Goal: Task Accomplishment & Management: Manage account settings

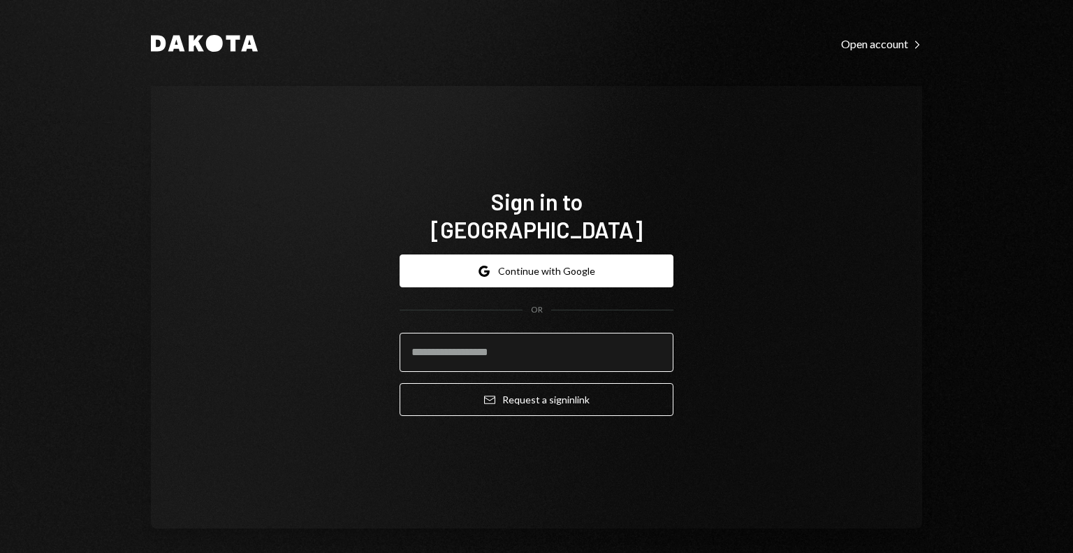
click at [499, 345] on input "email" at bounding box center [537, 352] width 274 height 39
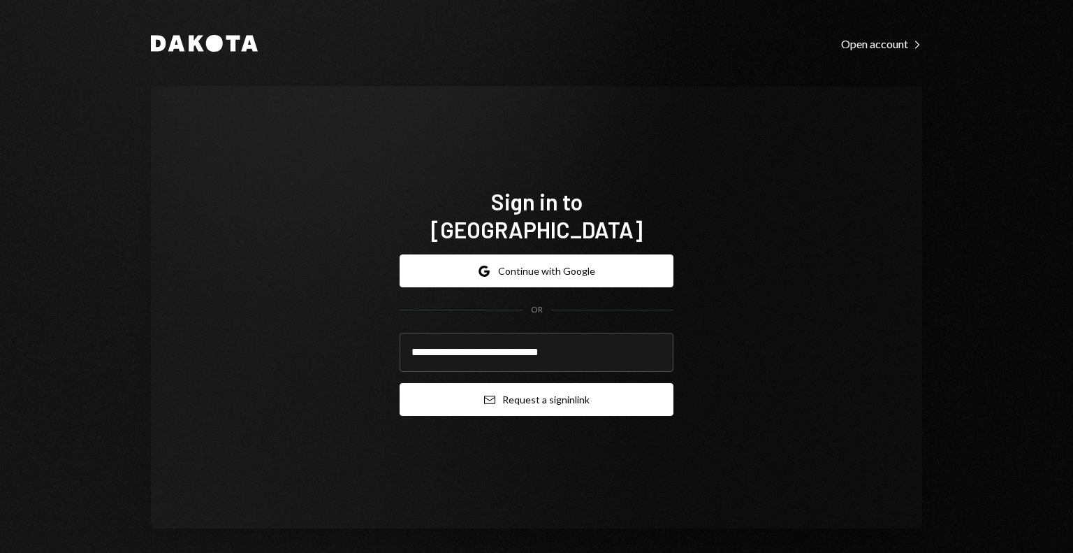
type input "**********"
click at [499, 383] on button "Email Request a sign in link" at bounding box center [537, 399] width 274 height 33
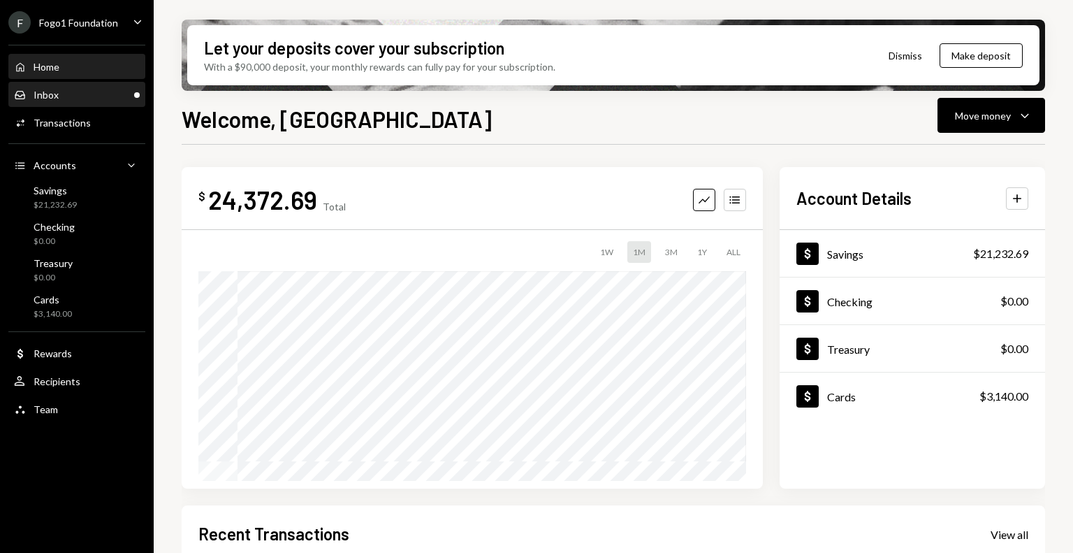
click at [104, 99] on div "Inbox Inbox" at bounding box center [77, 95] width 126 height 13
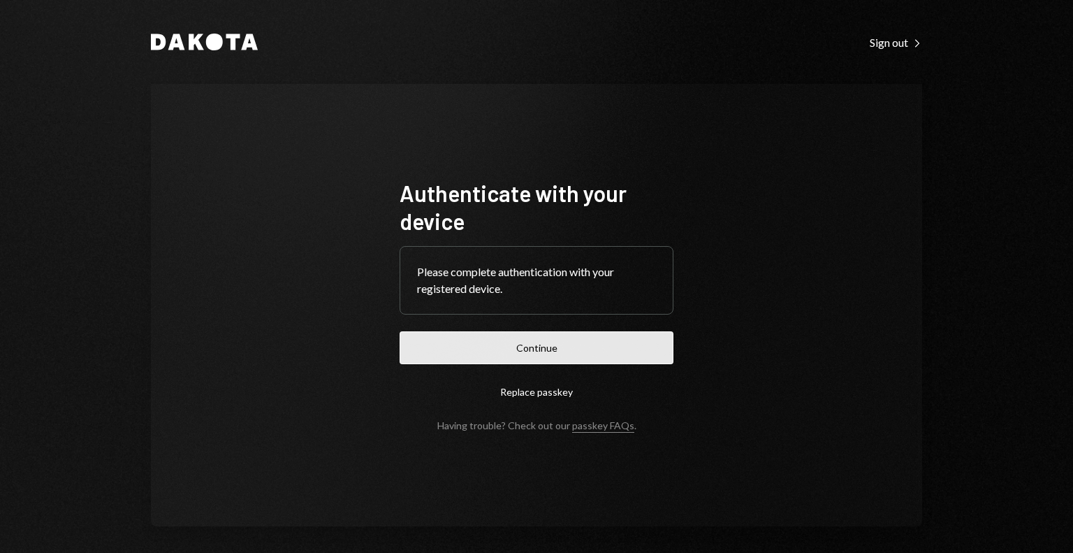
click at [551, 355] on button "Continue" at bounding box center [537, 347] width 274 height 33
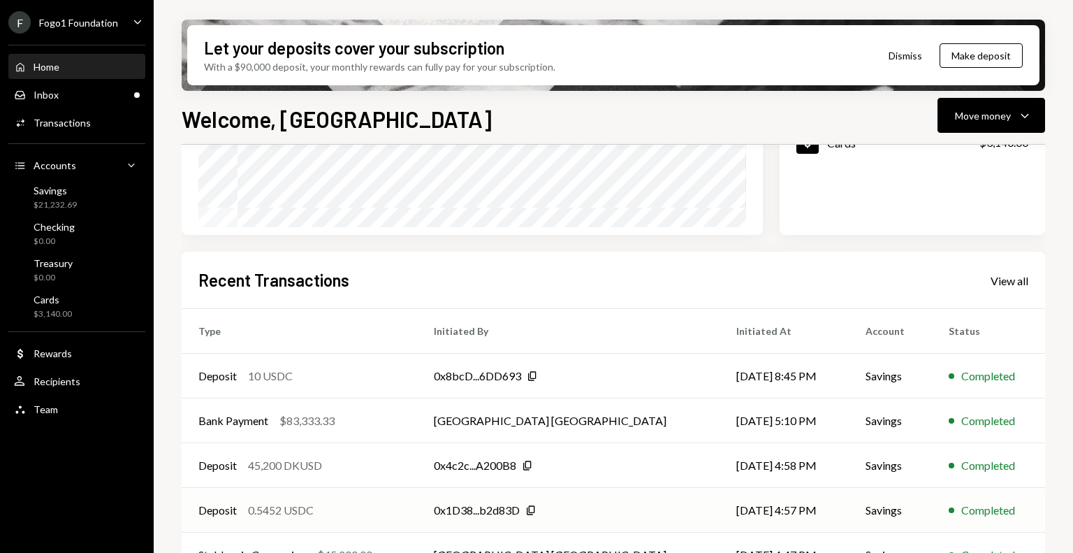
scroll to position [280, 0]
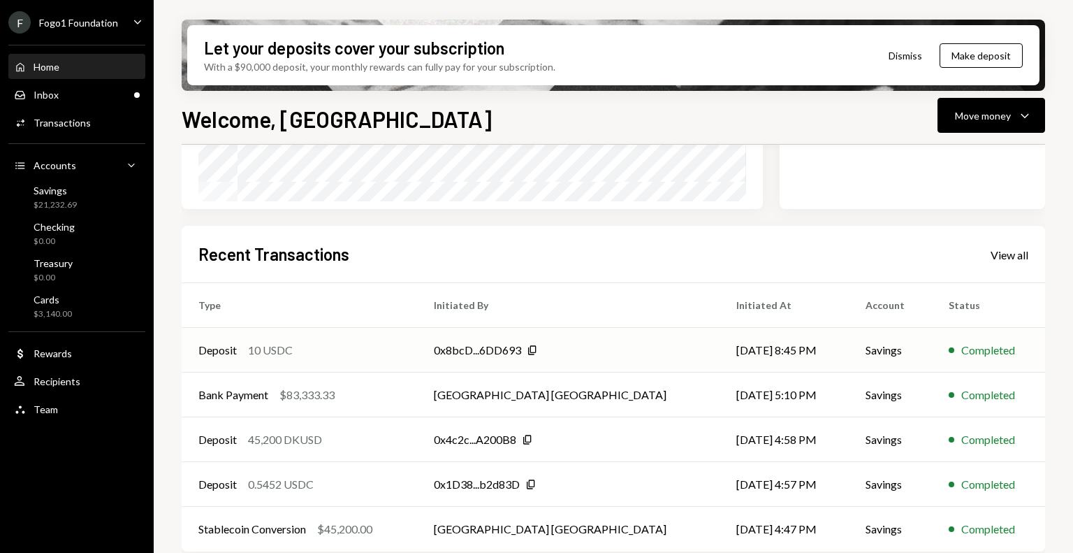
click at [342, 356] on div "Deposit 10 USDC" at bounding box center [299, 350] width 202 height 17
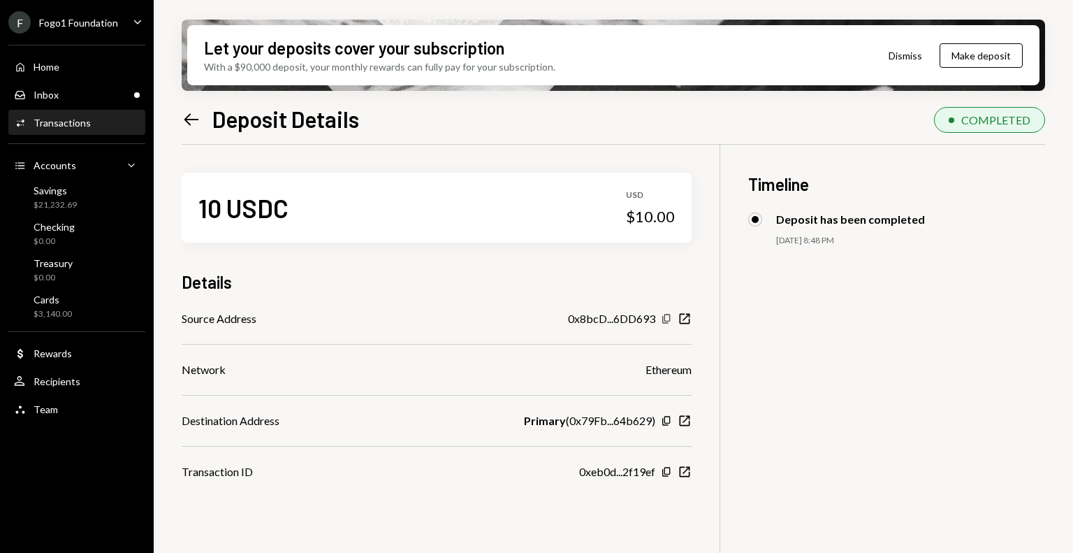
click at [668, 321] on icon "button" at bounding box center [667, 318] width 8 height 9
click at [101, 203] on div "Savings $21,232.69" at bounding box center [77, 197] width 126 height 27
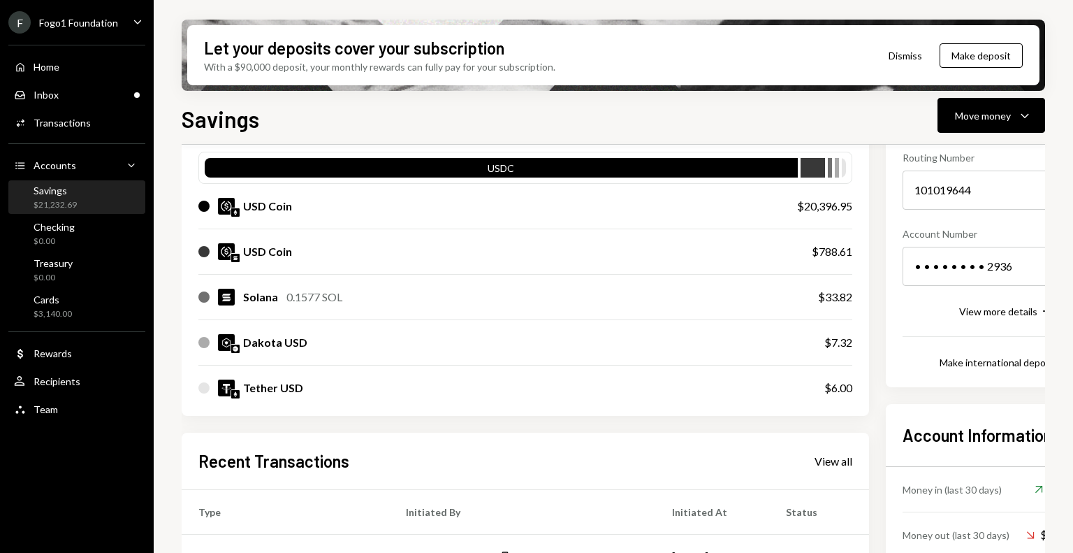
scroll to position [280, 0]
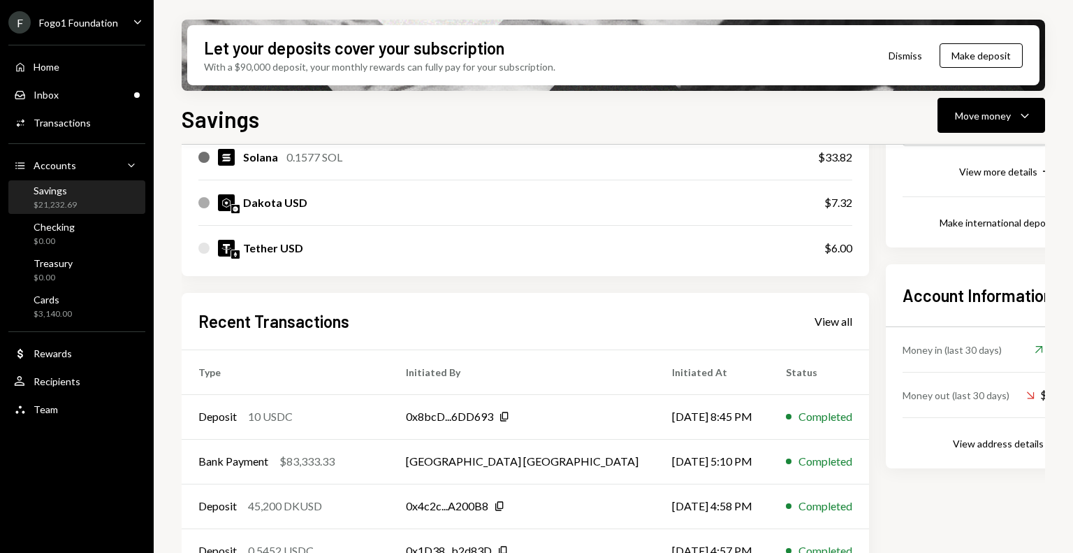
click at [101, 29] on div "F Fogo1 Foundation" at bounding box center [63, 22] width 110 height 22
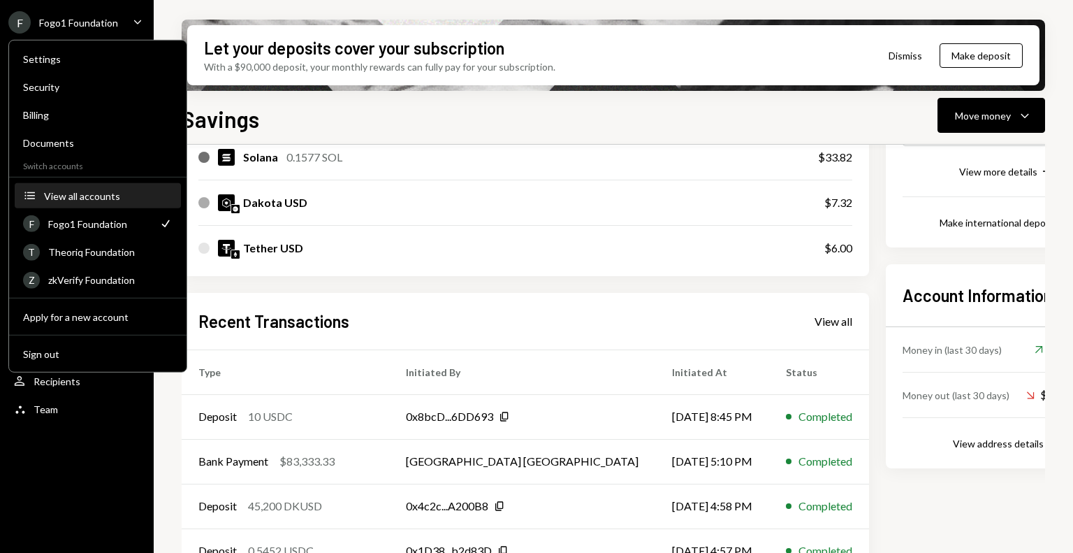
click at [96, 201] on button "Accounts View all accounts" at bounding box center [98, 196] width 166 height 25
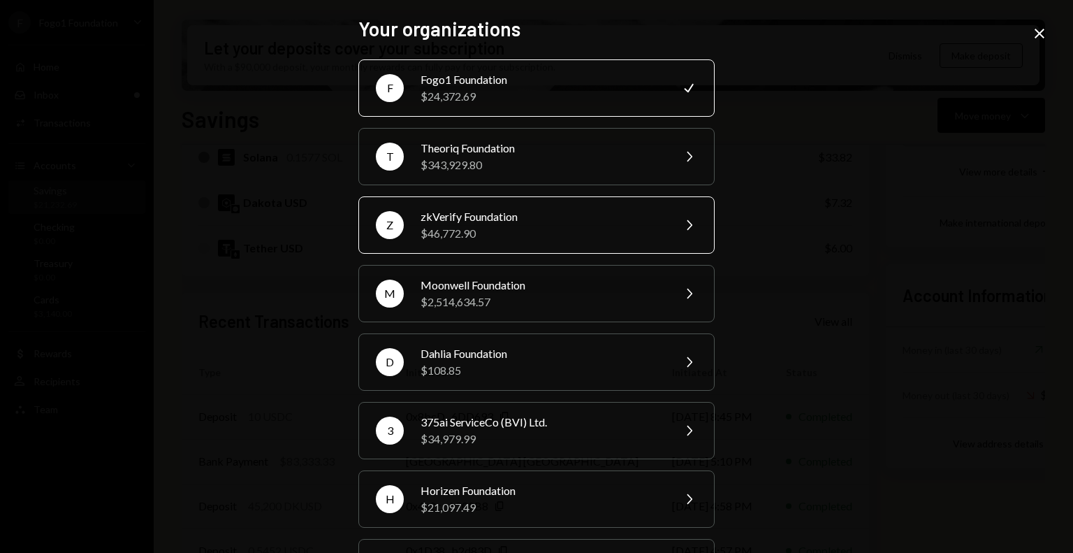
click at [442, 234] on div "$46,772.90" at bounding box center [542, 233] width 243 height 17
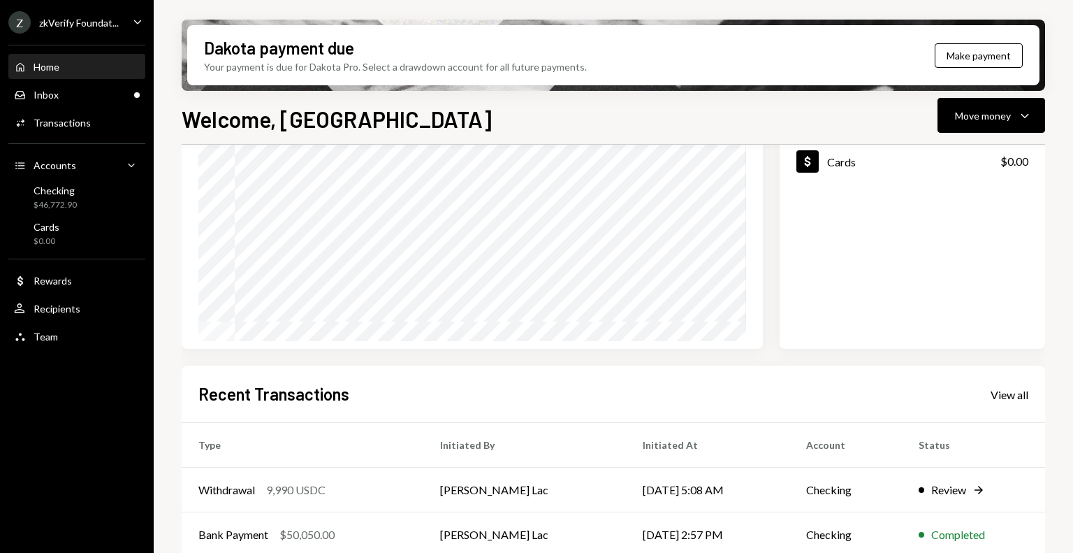
scroll to position [210, 0]
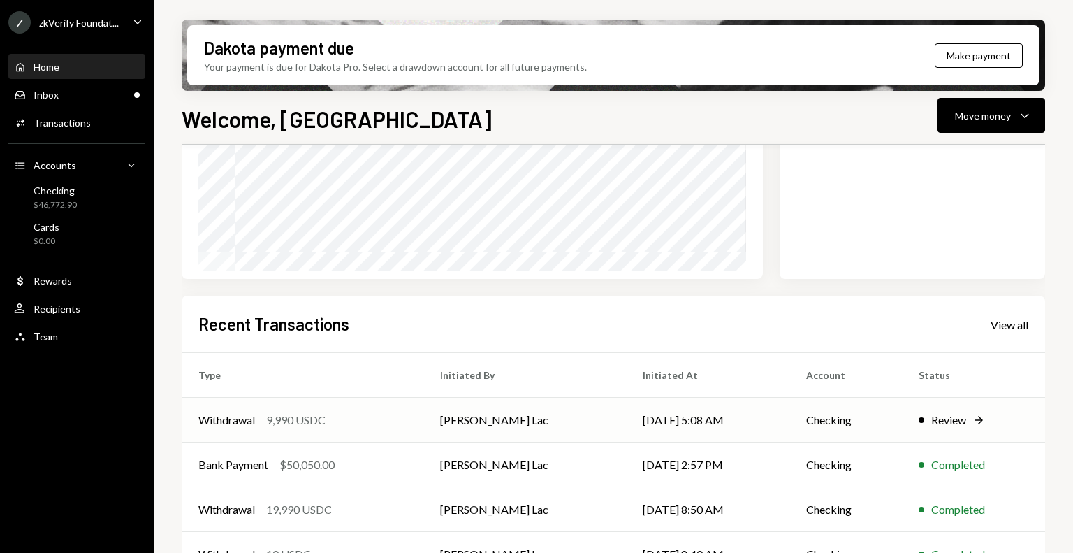
click at [299, 421] on div "9,990 USDC" at bounding box center [295, 420] width 59 height 17
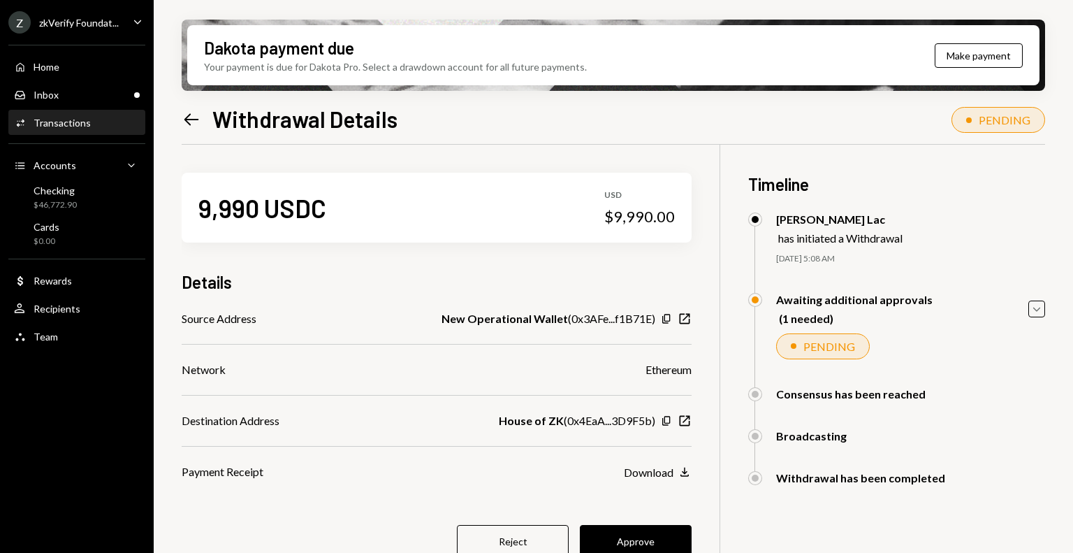
click at [199, 117] on icon "Left Arrow" at bounding box center [192, 120] width 20 height 20
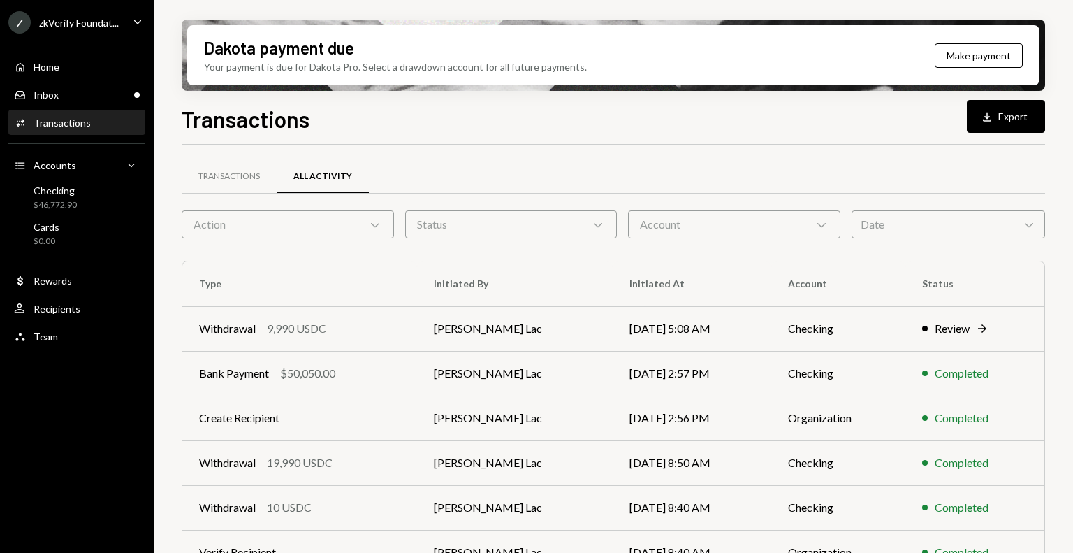
click at [363, 221] on div "Action Chevron Down" at bounding box center [288, 224] width 212 height 28
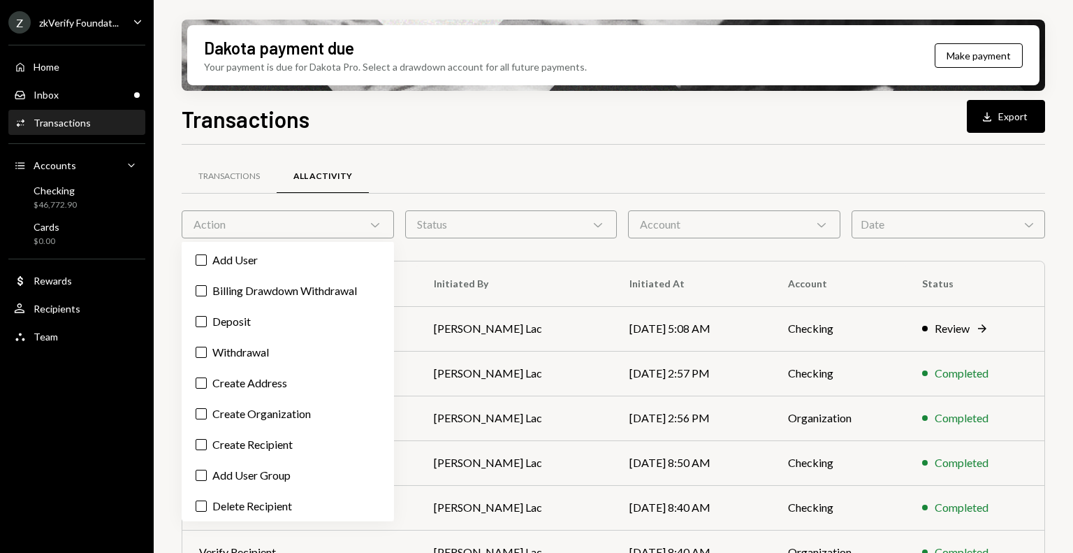
click at [275, 354] on label "Withdrawal" at bounding box center [287, 352] width 201 height 25
click at [207, 354] on button "Withdrawal" at bounding box center [201, 352] width 11 height 11
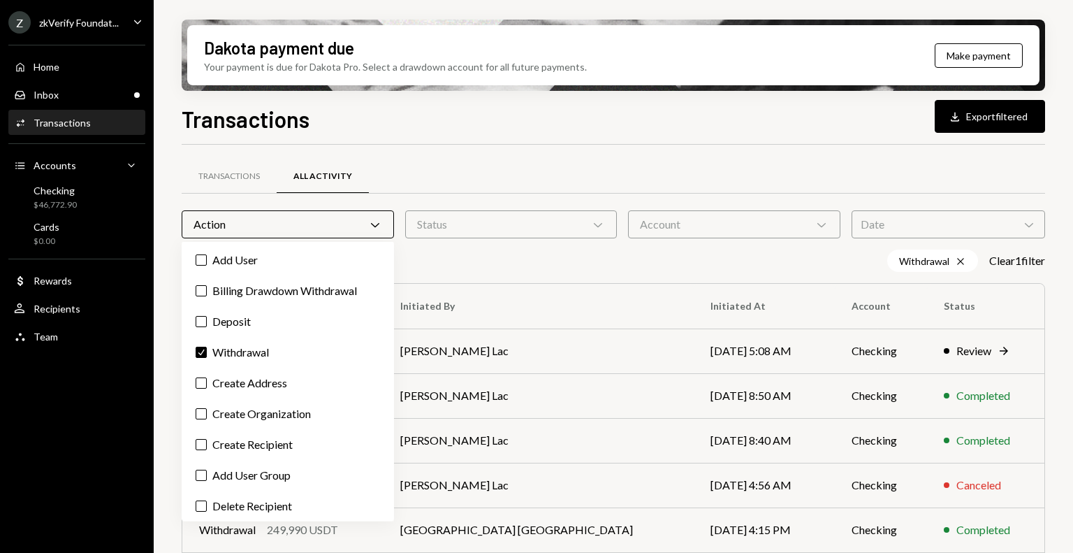
click at [166, 384] on div "Dakota payment due Your payment is due for Dakota Pro. Select a drawdown accoun…" at bounding box center [614, 276] width 920 height 553
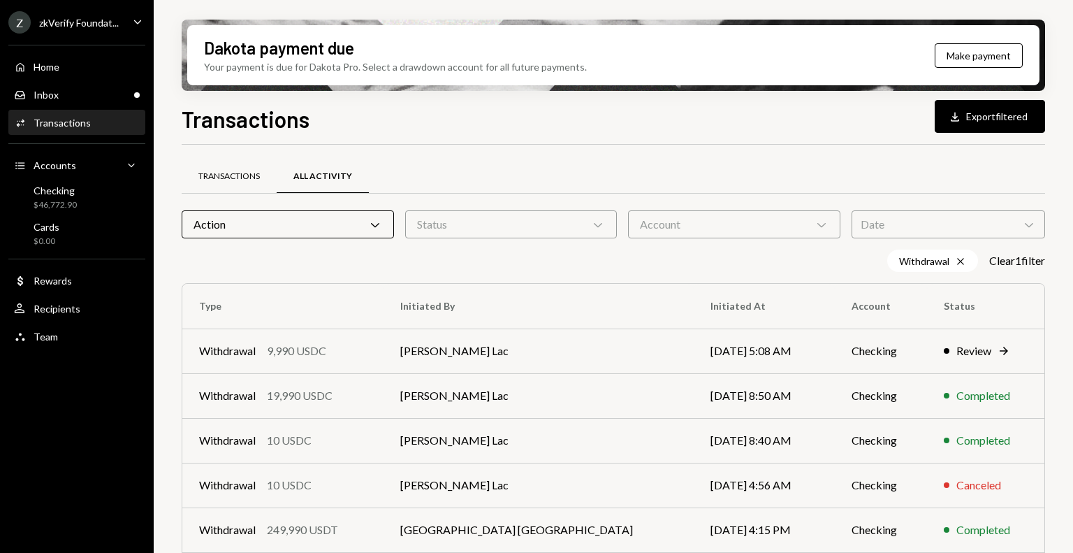
click at [258, 189] on div "Transactions" at bounding box center [229, 177] width 95 height 34
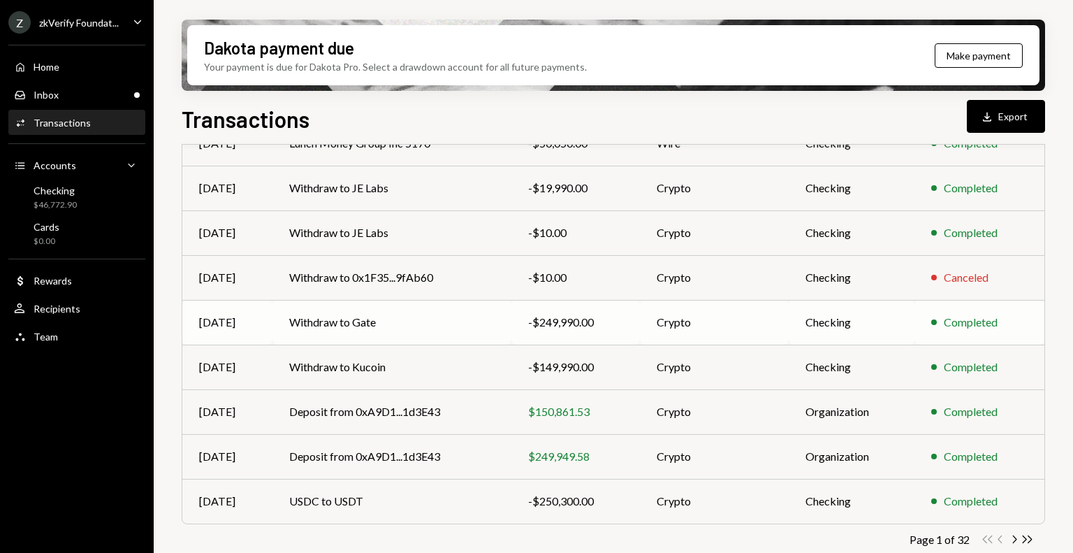
scroll to position [243, 0]
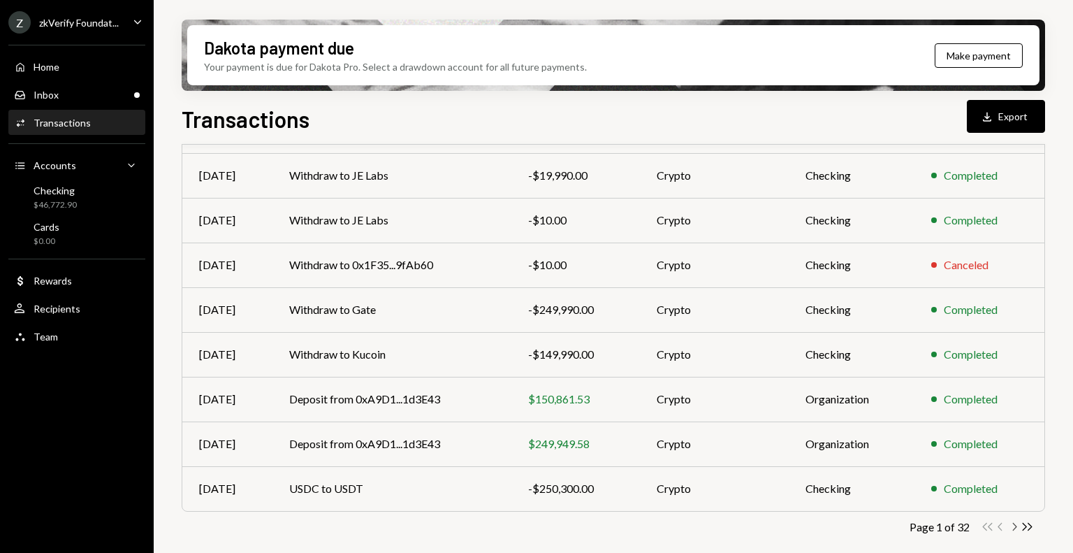
click at [1013, 529] on icon "Chevron Right" at bounding box center [1014, 526] width 13 height 13
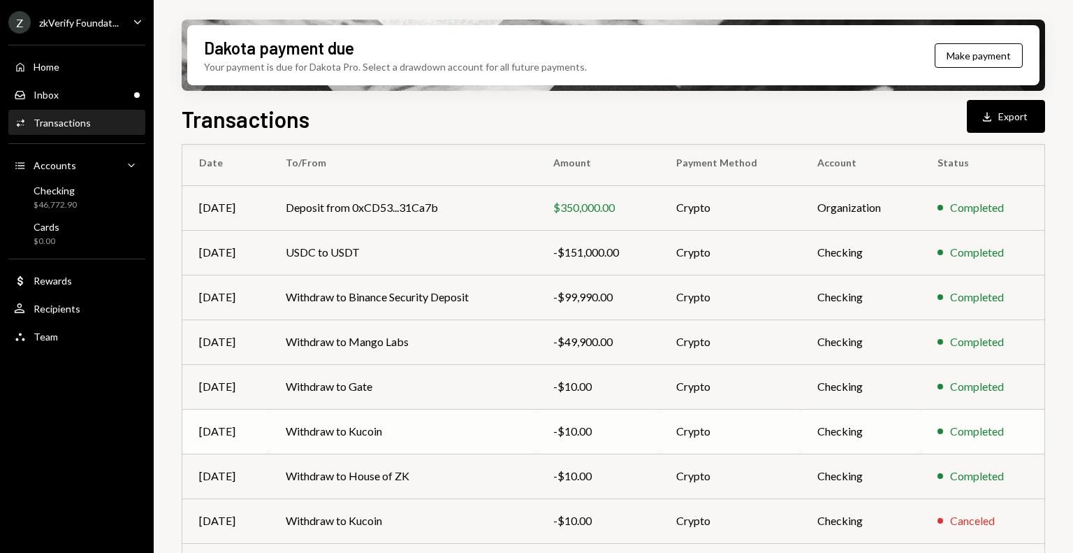
scroll to position [140, 0]
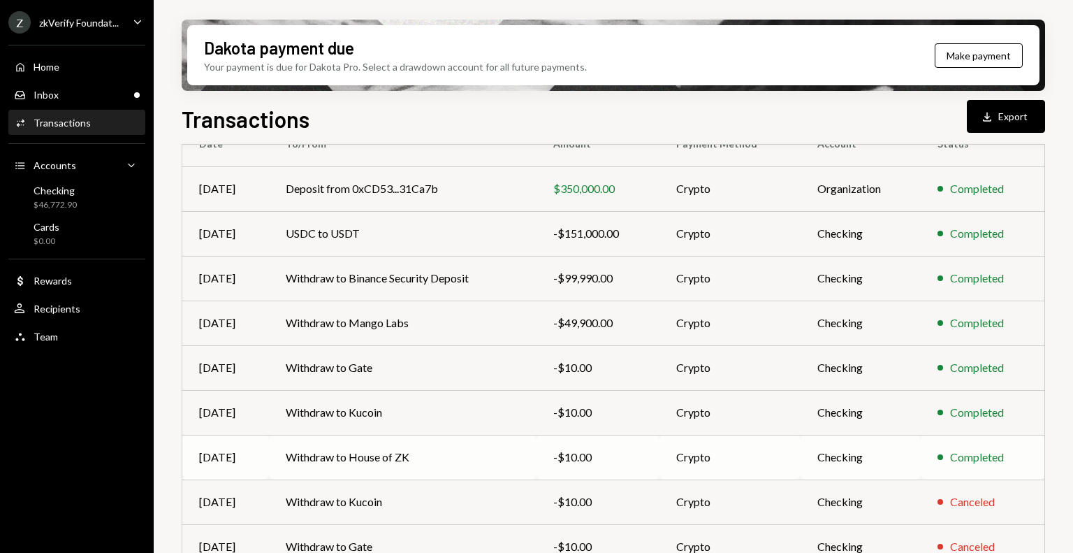
click at [417, 456] on td "Withdraw to House of ZK" at bounding box center [403, 457] width 268 height 45
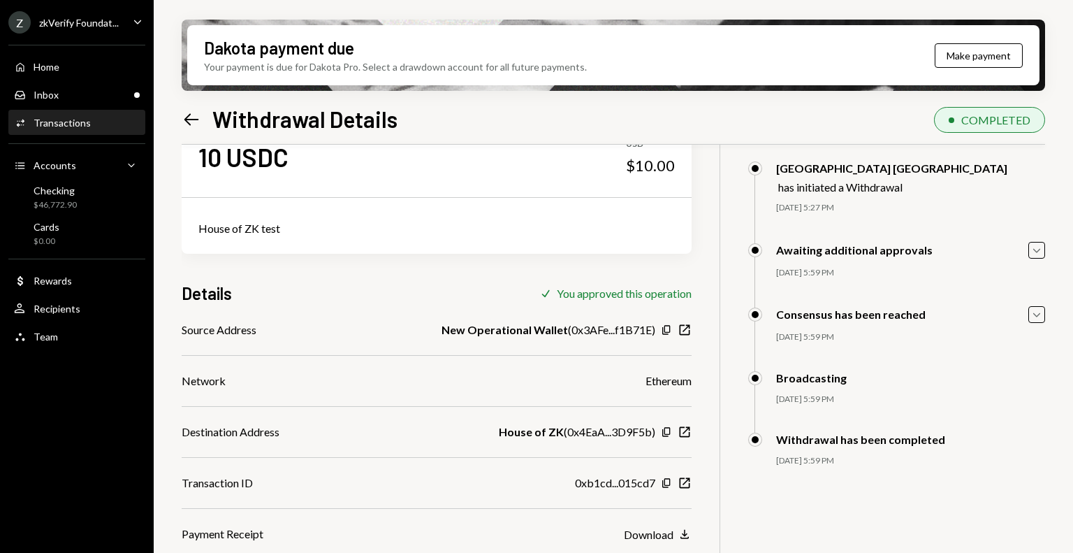
scroll to position [112, 0]
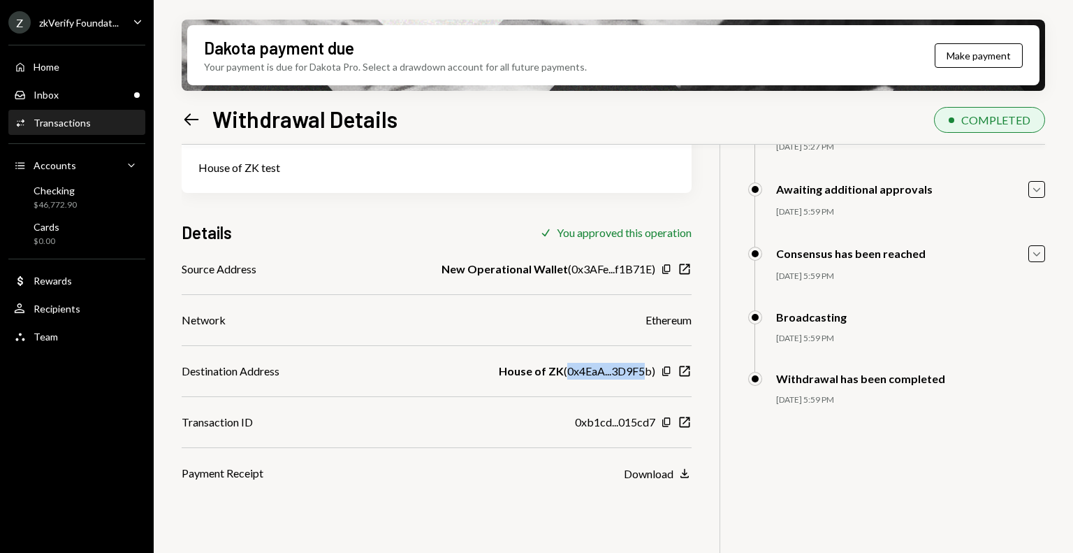
drag, startPoint x: 563, startPoint y: 370, endPoint x: 649, endPoint y: 371, distance: 86.0
click at [649, 371] on div "House of ZK ( 0x4EaA...3D9F5b )" at bounding box center [577, 371] width 157 height 17
click at [85, 94] on div "Inbox Inbox" at bounding box center [77, 95] width 126 height 13
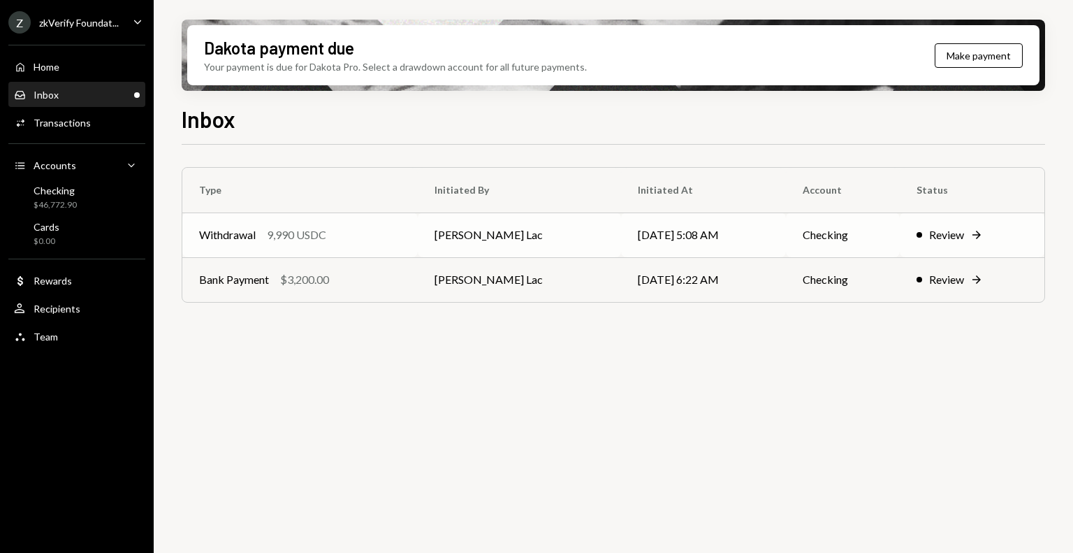
click at [312, 232] on div "9,990 USDC" at bounding box center [296, 234] width 59 height 17
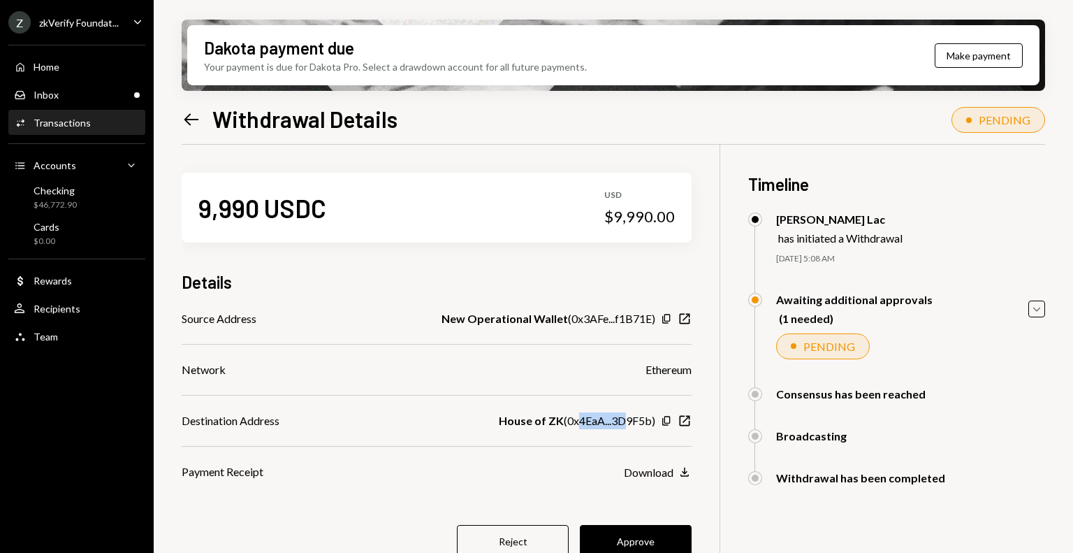
drag, startPoint x: 579, startPoint y: 425, endPoint x: 627, endPoint y: 421, distance: 48.3
click at [627, 421] on div "House of ZK ( 0x4EaA...3D9F5b )" at bounding box center [577, 420] width 157 height 17
click at [643, 424] on div "House of ZK ( 0x4EaA...3D9F5b )" at bounding box center [577, 420] width 157 height 17
drag, startPoint x: 563, startPoint y: 420, endPoint x: 635, endPoint y: 420, distance: 71.3
click at [635, 420] on div "House of ZK ( 0x4EaA...3D9F5b )" at bounding box center [577, 420] width 157 height 17
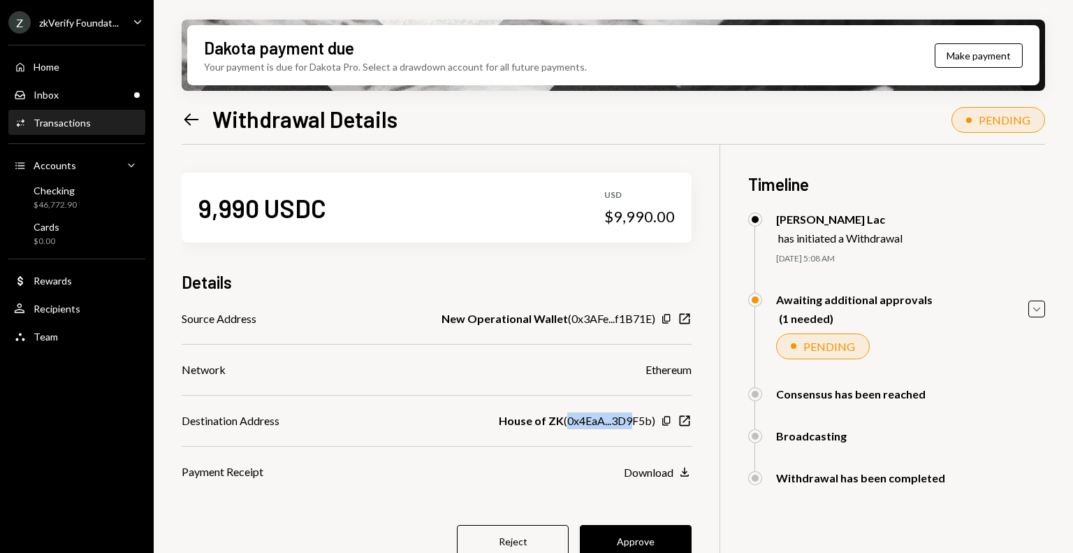
click at [616, 424] on div "House of ZK ( 0x4EaA...3D9F5b )" at bounding box center [577, 420] width 157 height 17
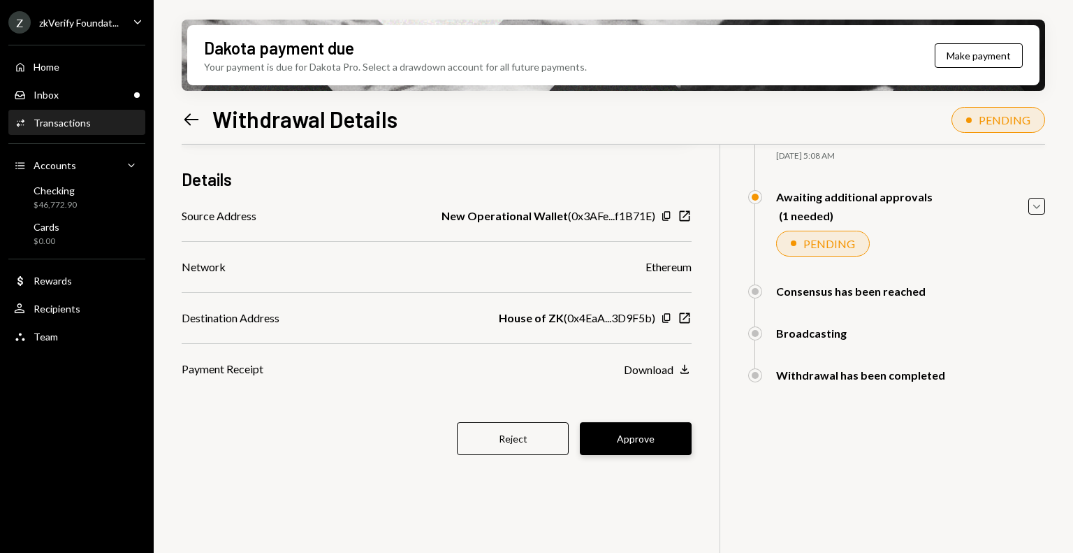
scroll to position [112, 0]
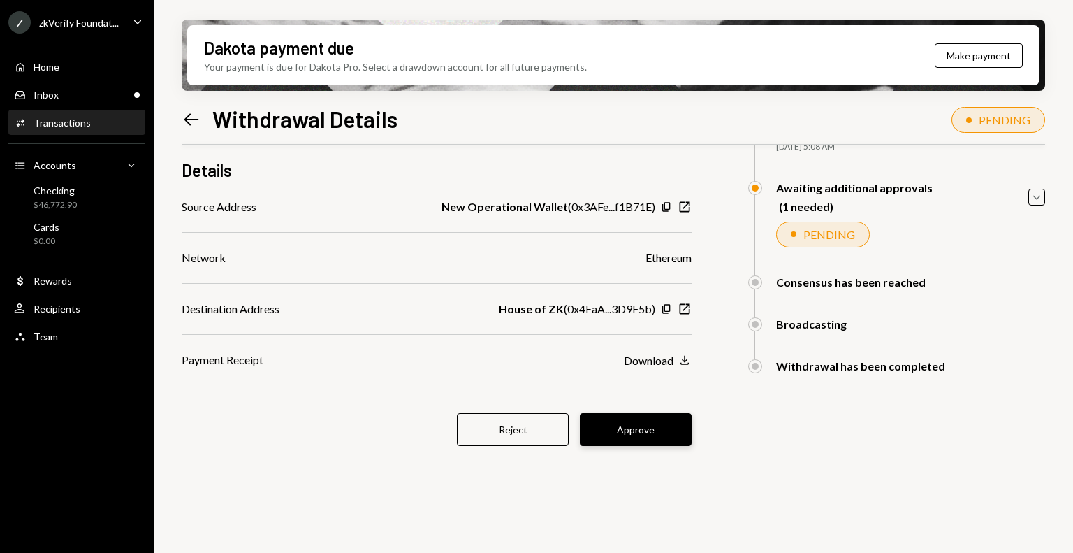
click at [609, 430] on button "Approve" at bounding box center [636, 429] width 112 height 33
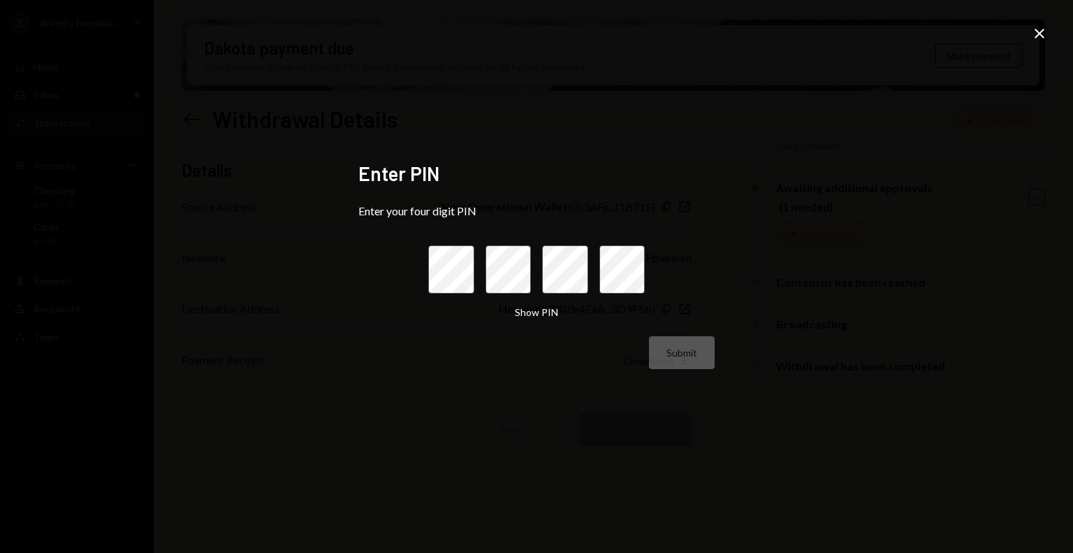
click at [1038, 37] on icon "Close" at bounding box center [1040, 33] width 17 height 17
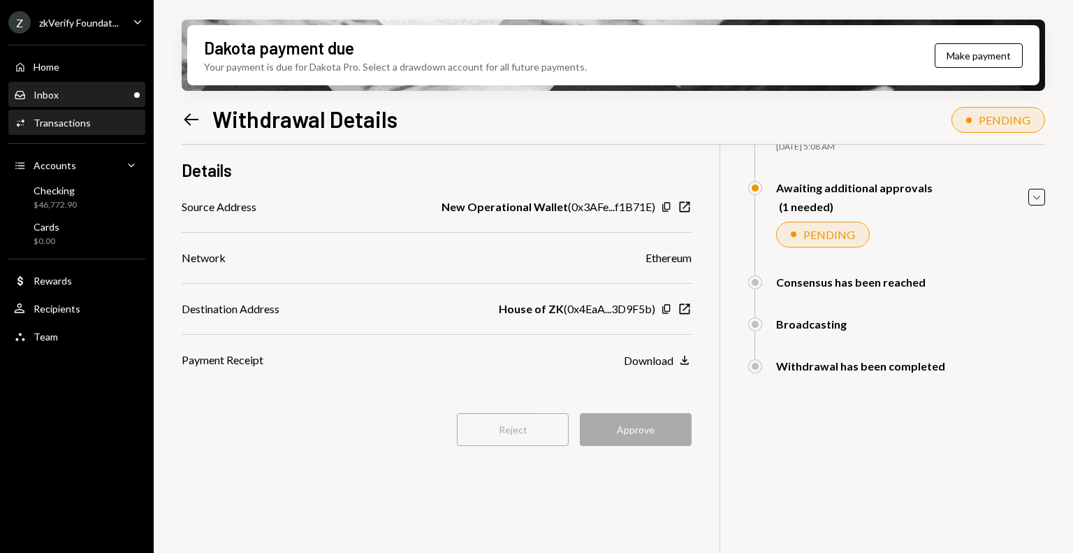
click at [92, 105] on div "Inbox Inbox" at bounding box center [77, 95] width 126 height 24
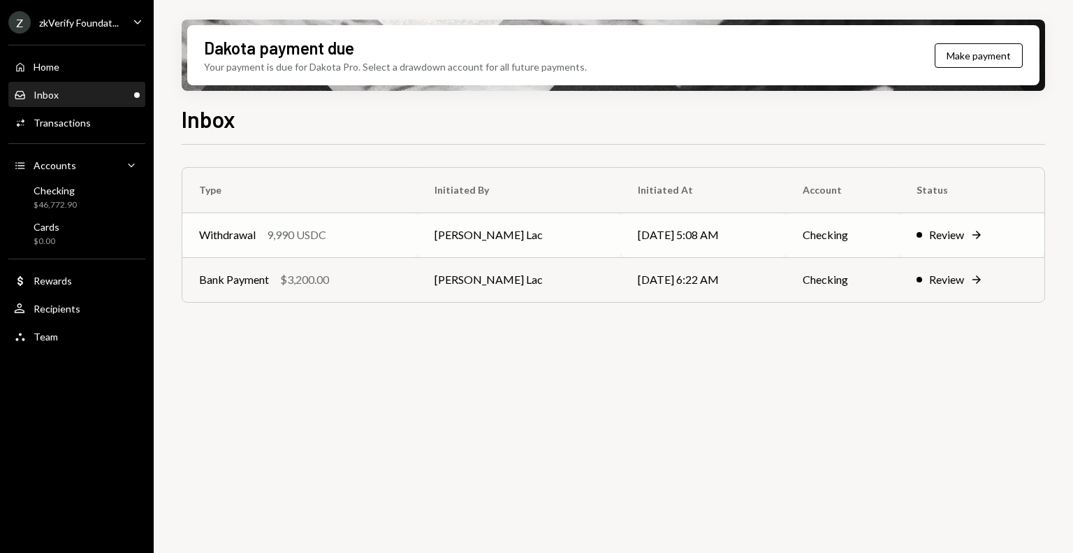
click at [401, 239] on div "Withdrawal 9,990 USDC" at bounding box center [300, 234] width 202 height 17
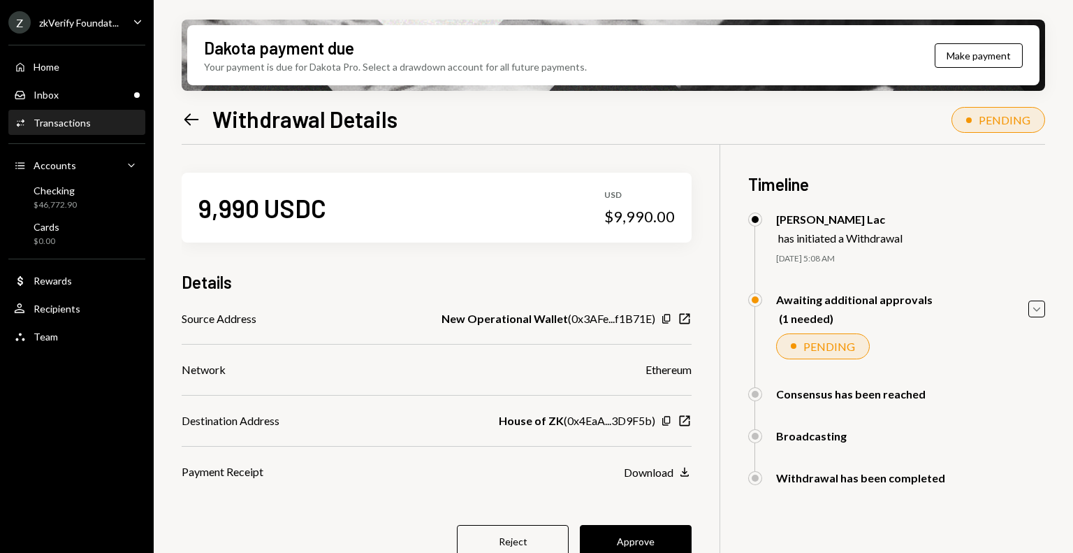
scroll to position [70, 0]
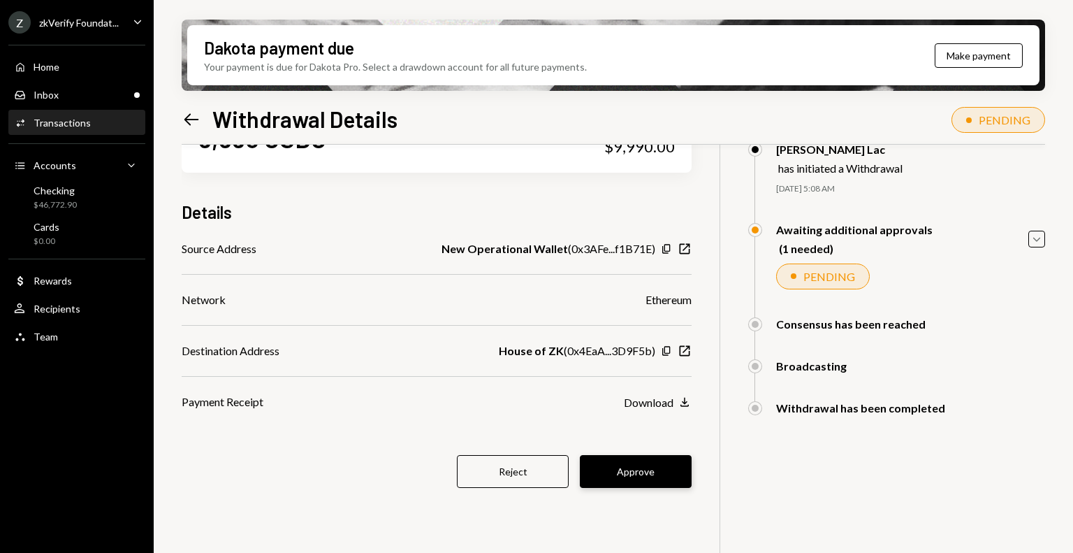
click at [617, 470] on button "Approve" at bounding box center [636, 471] width 112 height 33
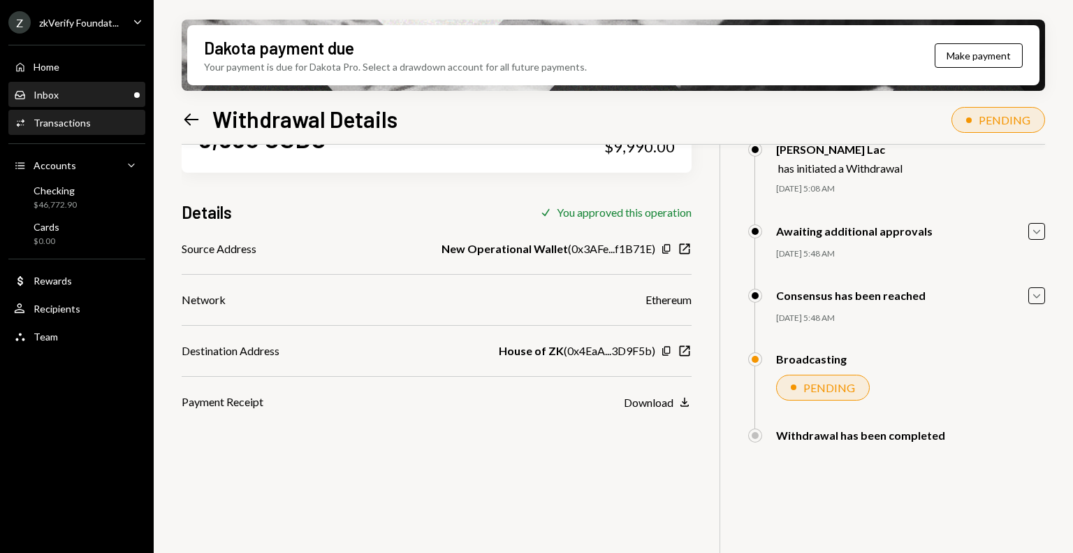
click at [109, 89] on div "Inbox Inbox" at bounding box center [77, 95] width 126 height 13
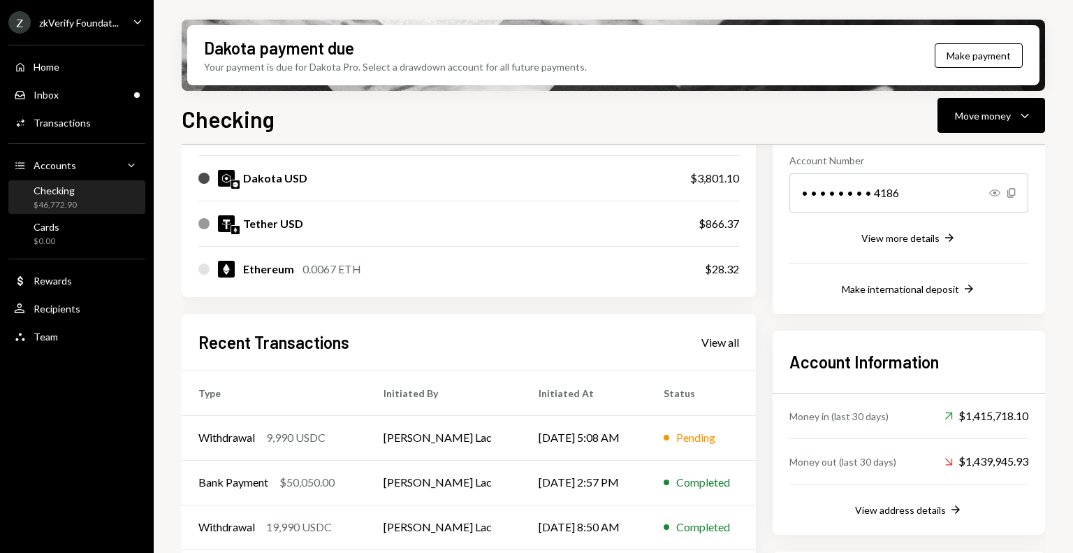
scroll to position [280, 0]
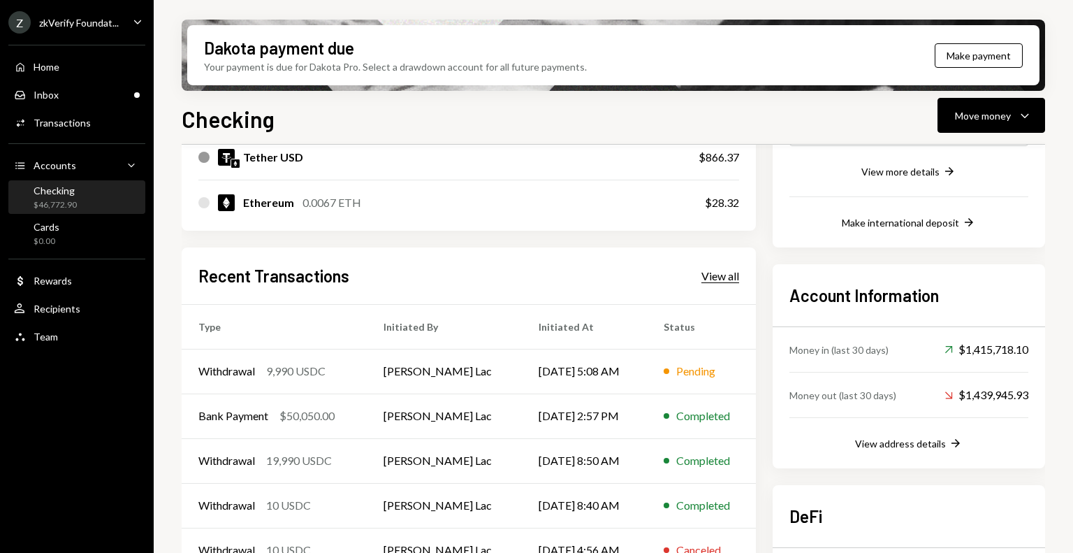
click at [730, 274] on div "View all" at bounding box center [721, 276] width 38 height 14
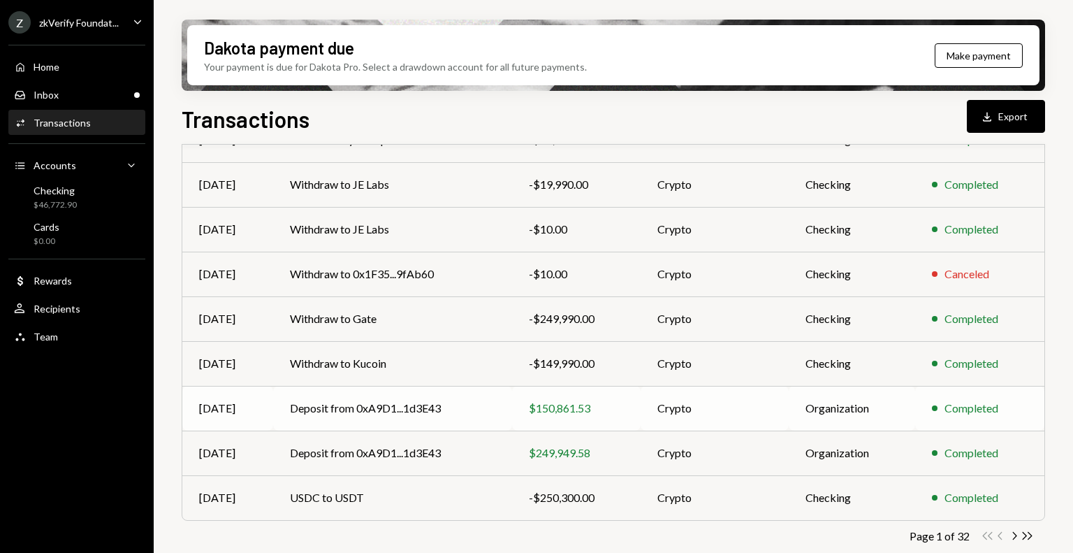
scroll to position [243, 0]
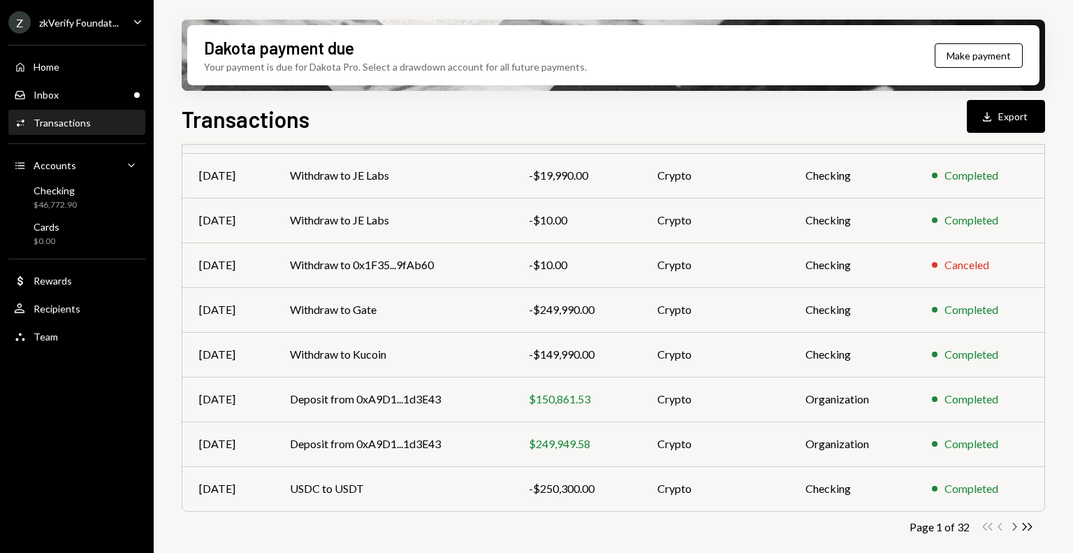
click at [1018, 528] on icon "Chevron Right" at bounding box center [1014, 526] width 13 height 13
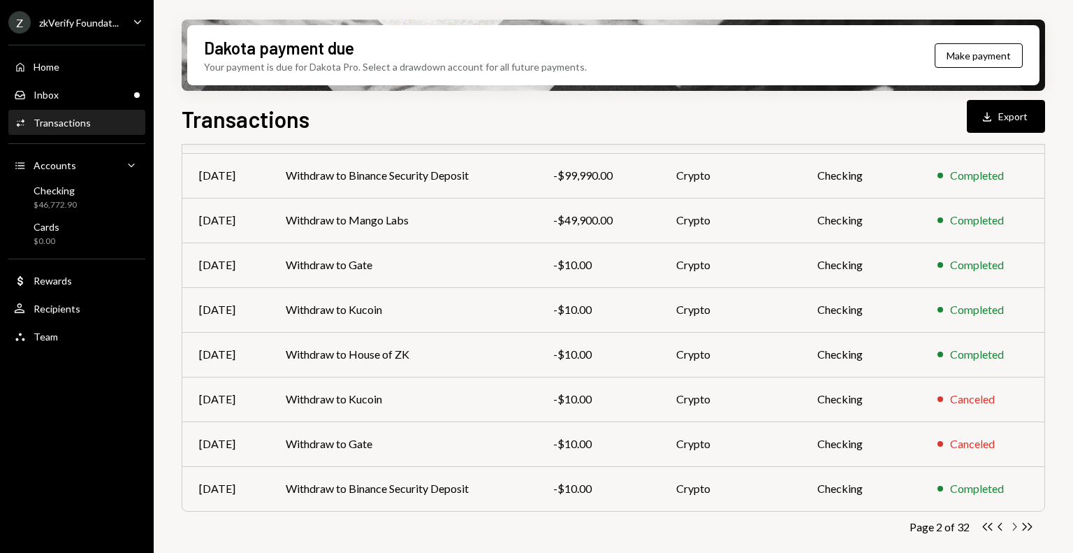
click at [1018, 527] on icon "Chevron Right" at bounding box center [1014, 526] width 13 height 13
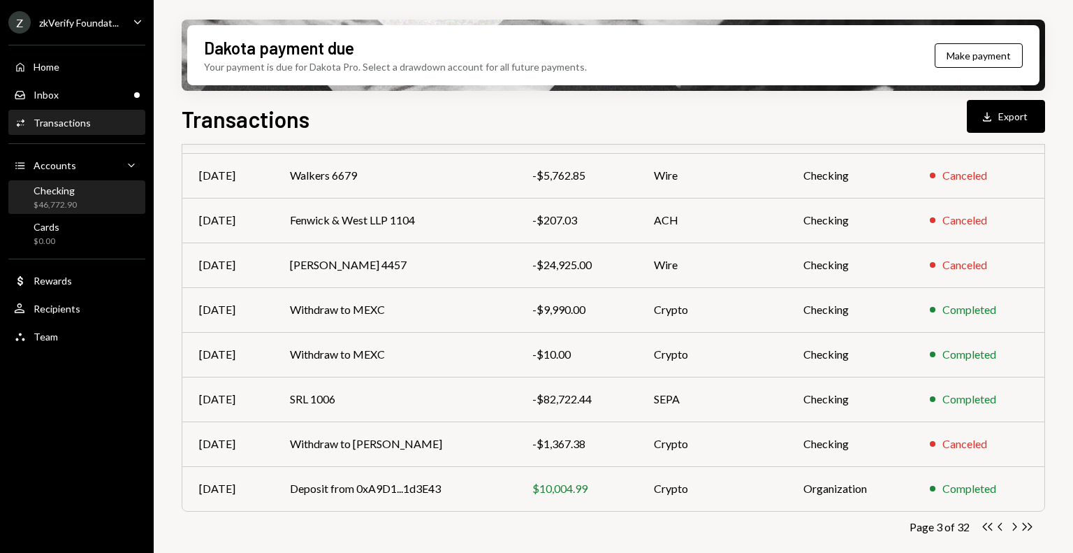
click at [51, 190] on div "Checking" at bounding box center [55, 190] width 43 height 12
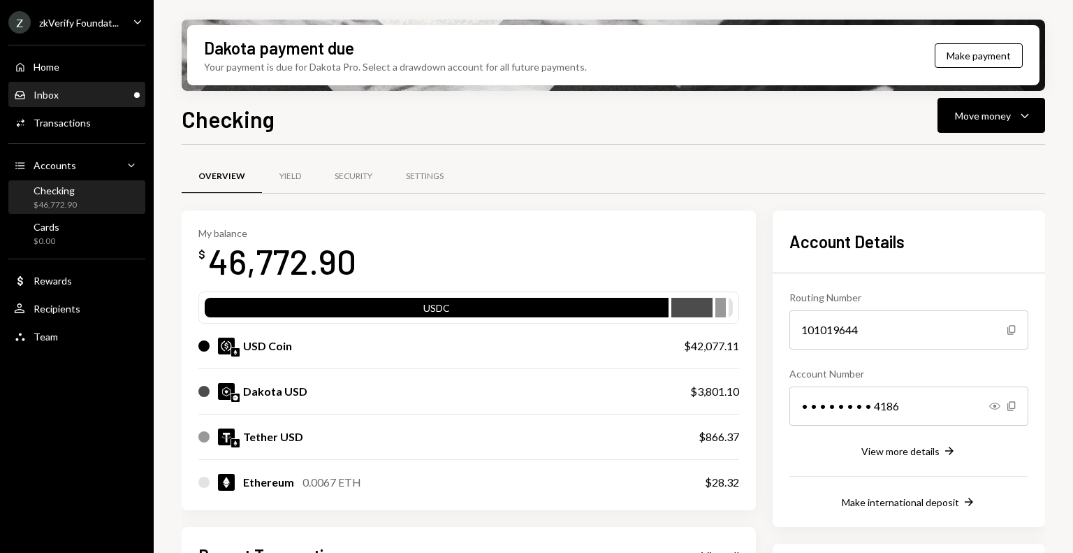
click at [110, 94] on div "Inbox Inbox" at bounding box center [77, 95] width 126 height 13
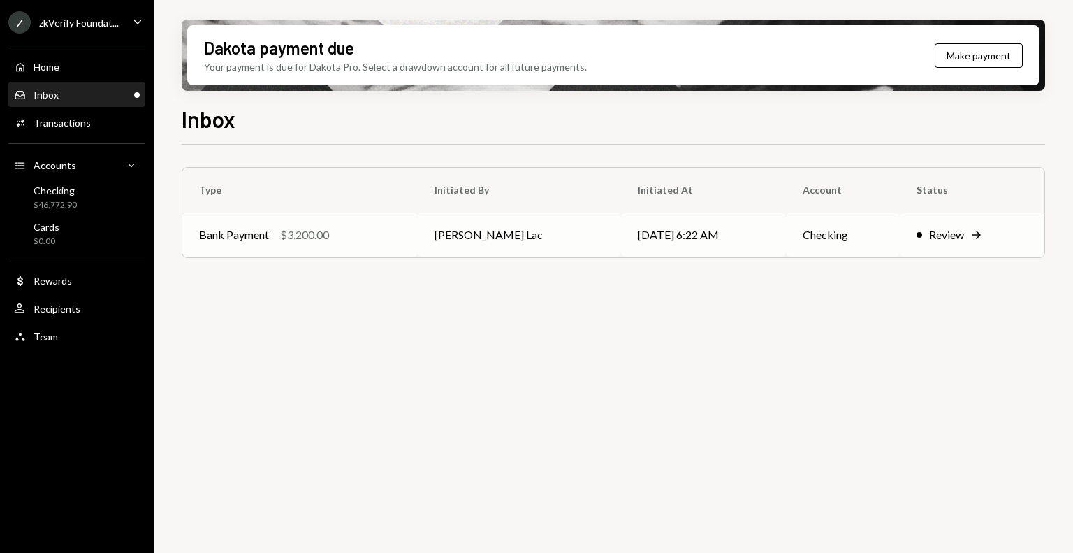
click at [401, 238] on div "Bank Payment $3,200.00" at bounding box center [300, 234] width 202 height 17
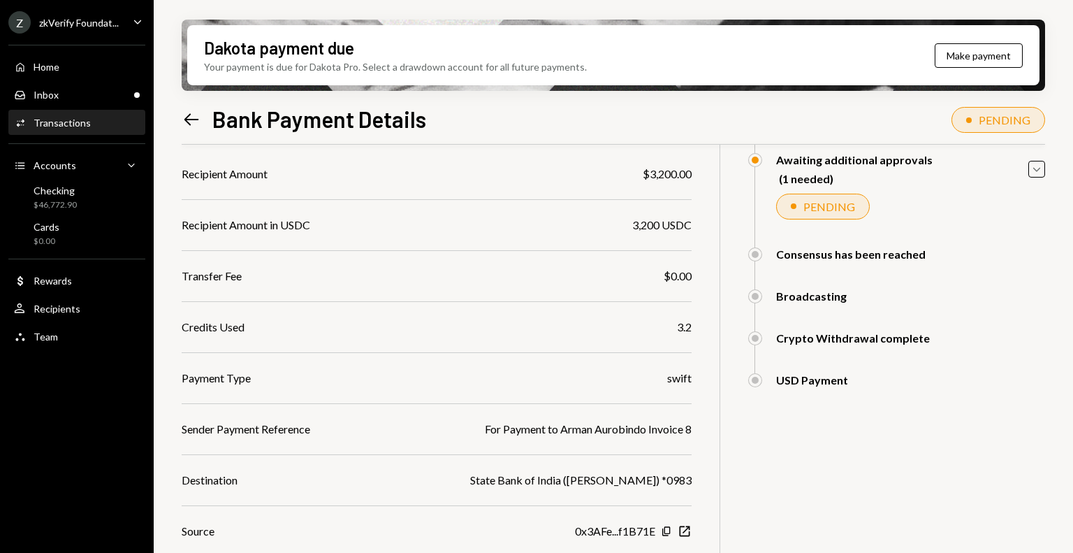
scroll to position [210, 0]
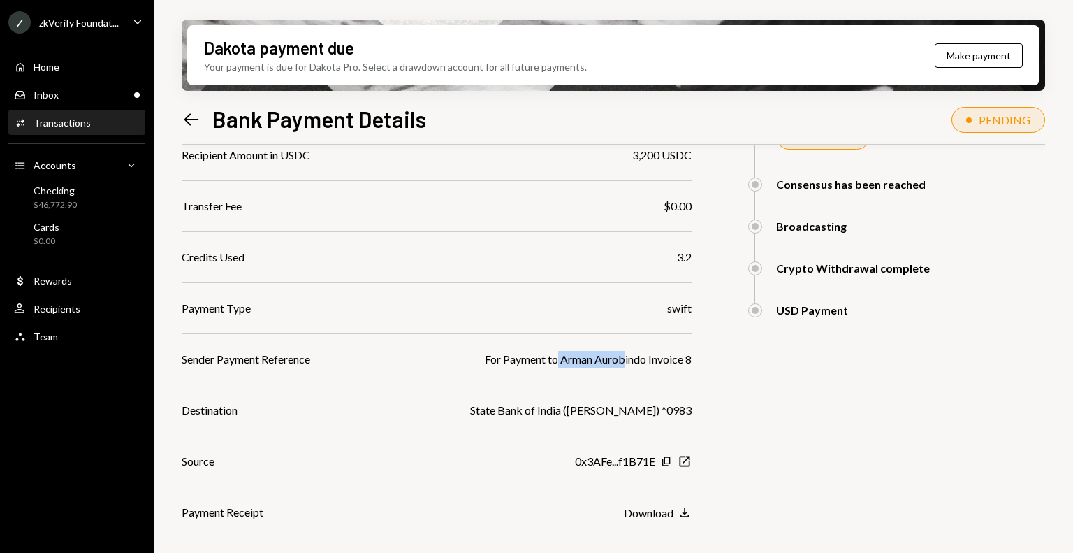
drag, startPoint x: 553, startPoint y: 354, endPoint x: 634, endPoint y: 358, distance: 81.1
click at [634, 358] on div "For Payment to Arman Aurobindo Invoice 8" at bounding box center [588, 359] width 207 height 17
drag, startPoint x: 531, startPoint y: 417, endPoint x: 620, endPoint y: 417, distance: 88.8
click at [614, 418] on div "State Bank of India (Arman SWIFT) *0983" at bounding box center [581, 410] width 222 height 17
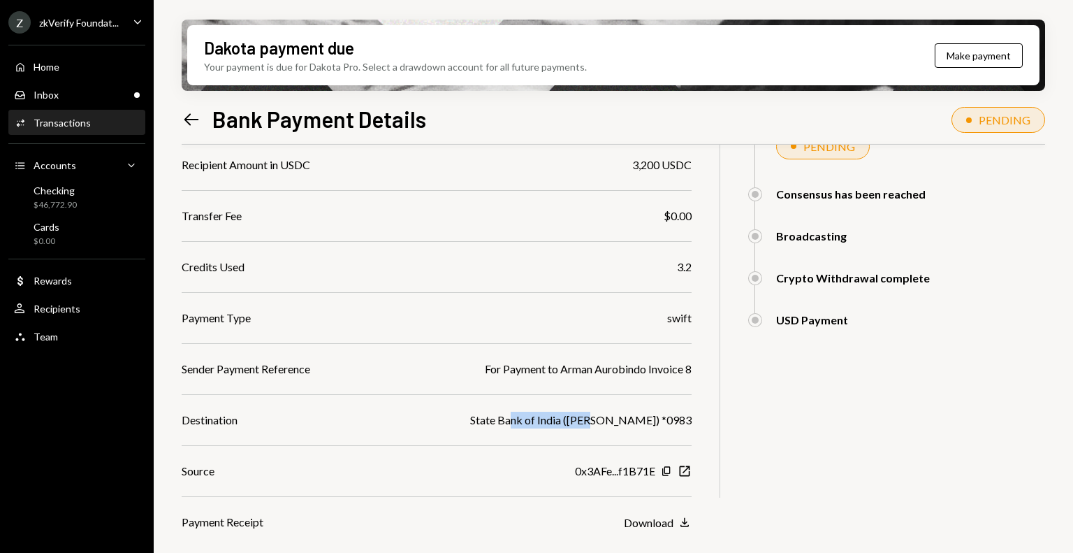
scroll to position [266, 0]
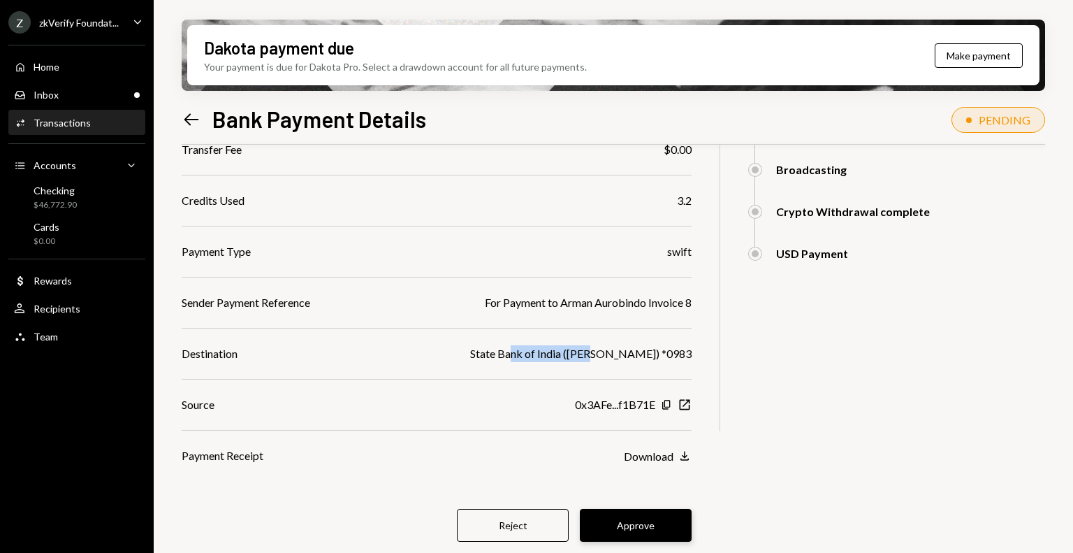
click at [633, 512] on button "Approve" at bounding box center [636, 525] width 112 height 33
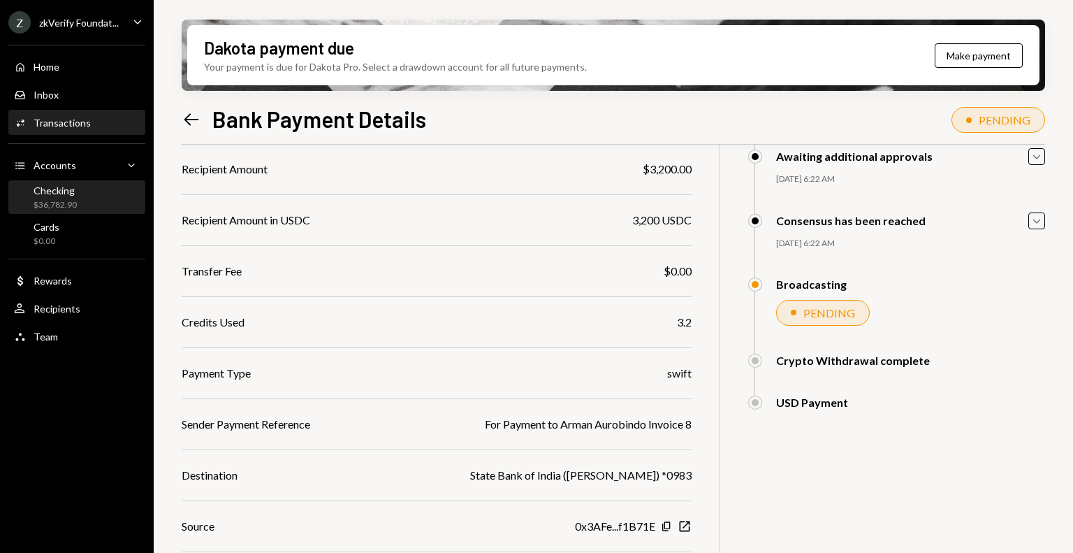
click at [96, 198] on div "Checking $36,782.90" at bounding box center [77, 197] width 126 height 27
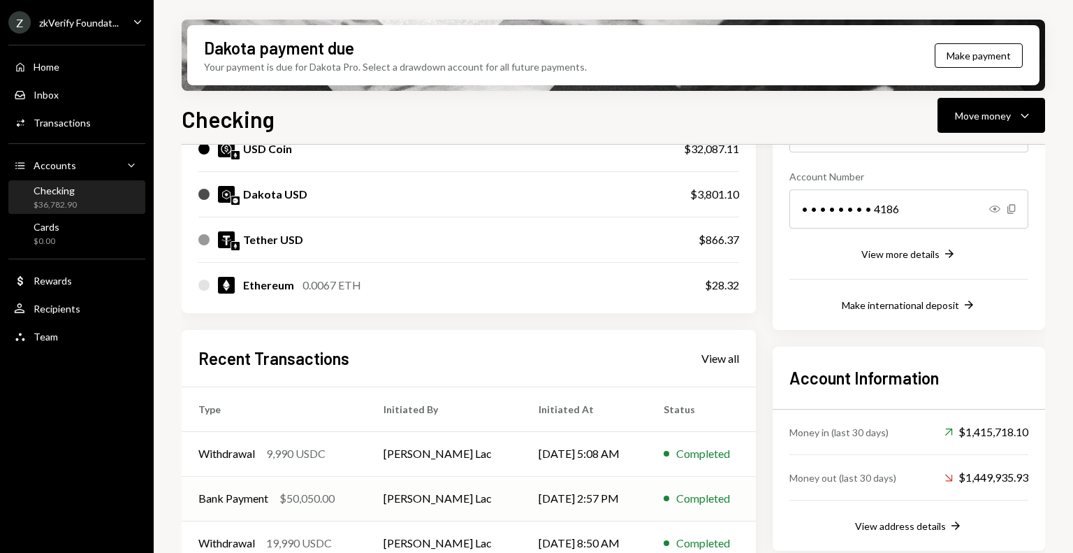
scroll to position [210, 0]
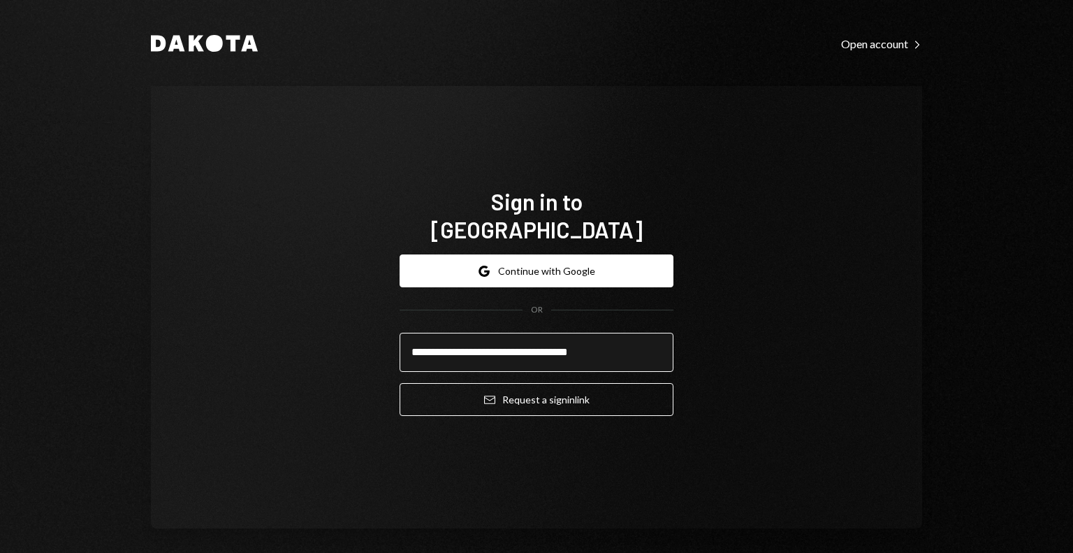
click at [484, 339] on input "**********" at bounding box center [537, 352] width 274 height 39
type input "**********"
click at [326, 332] on div "**********" at bounding box center [537, 307] width 772 height 442
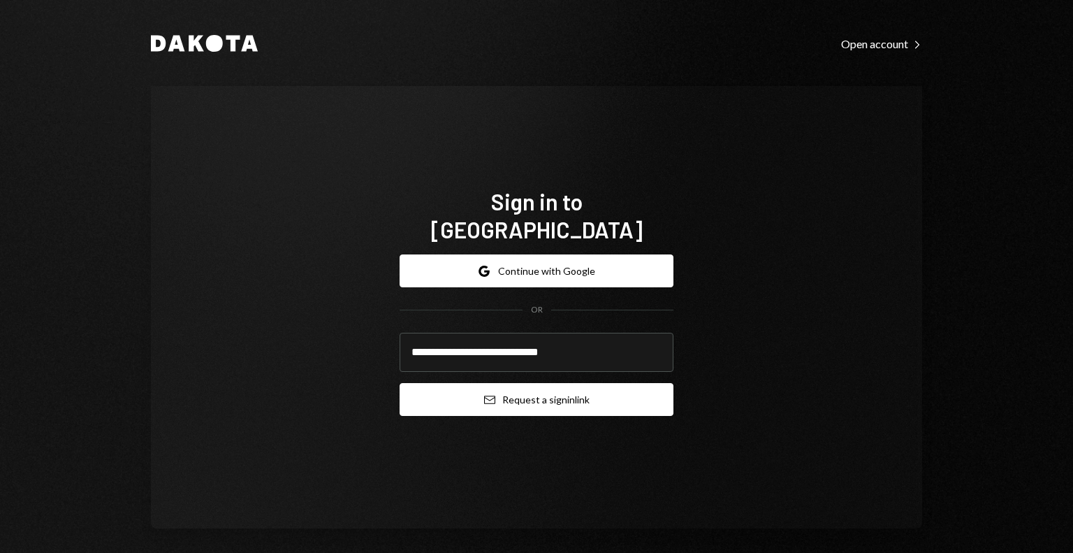
click at [422, 385] on button "Email Request a sign in link" at bounding box center [537, 399] width 274 height 33
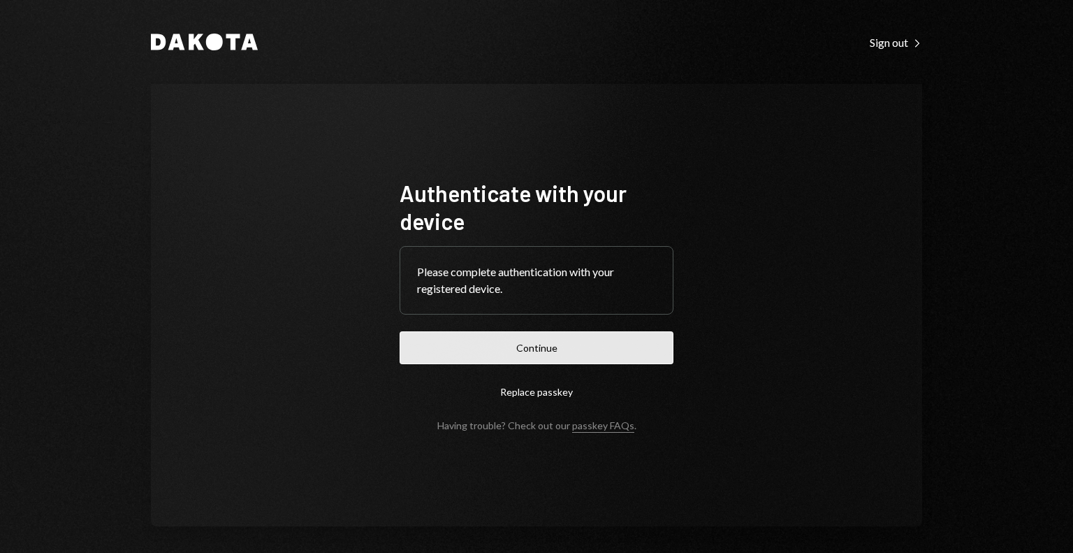
click at [537, 345] on button "Continue" at bounding box center [537, 347] width 274 height 33
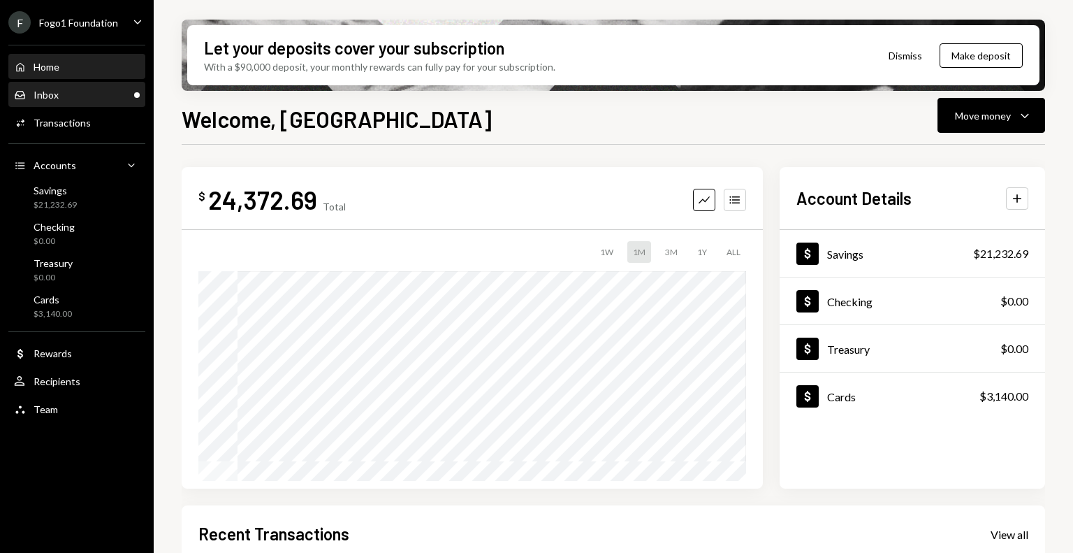
click at [64, 105] on div "Inbox Inbox" at bounding box center [77, 95] width 126 height 24
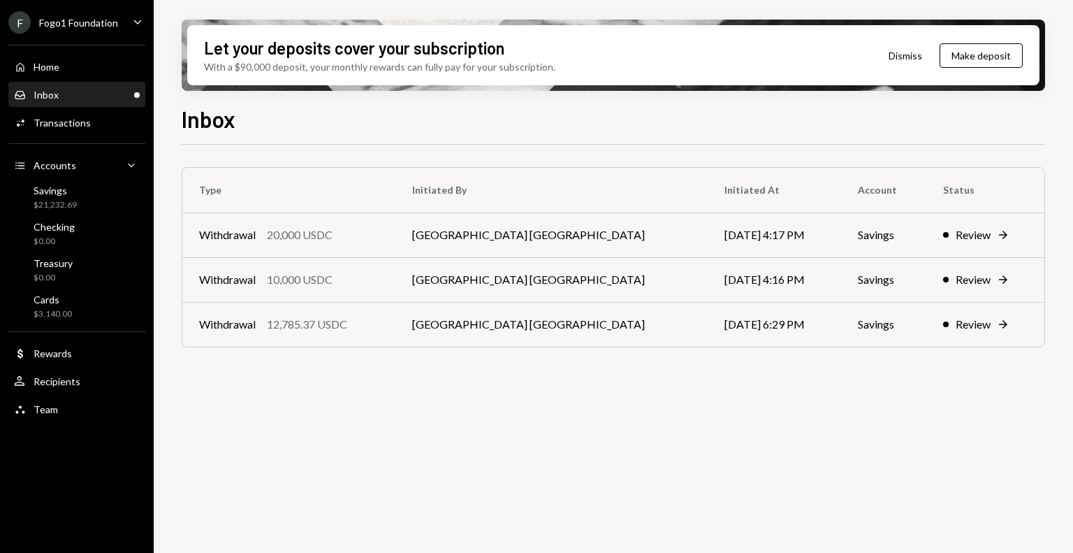
click at [98, 27] on div "Fogo1 Foundation" at bounding box center [78, 23] width 79 height 12
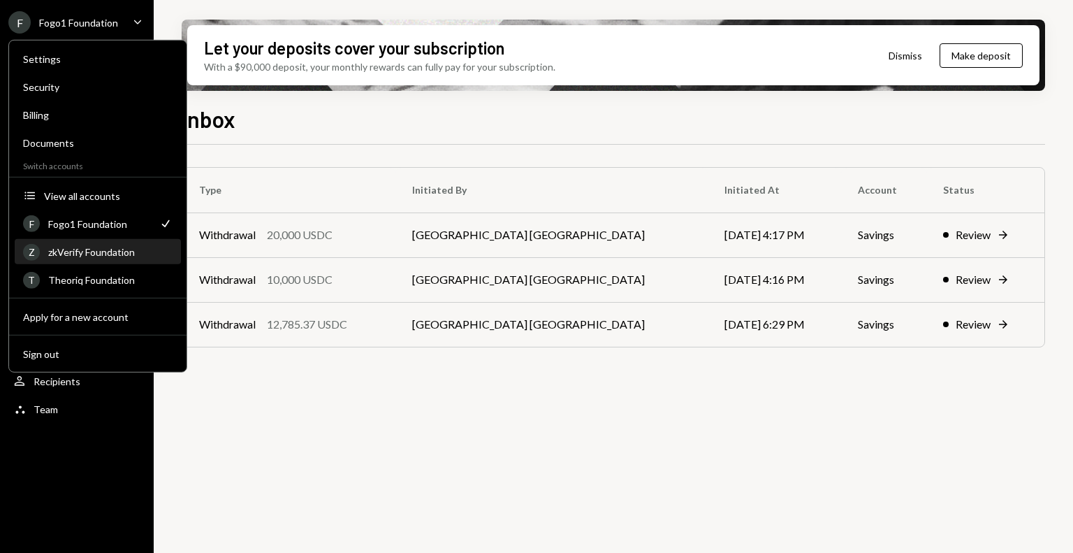
click at [98, 259] on div "Z zkVerify Foundation" at bounding box center [98, 252] width 150 height 24
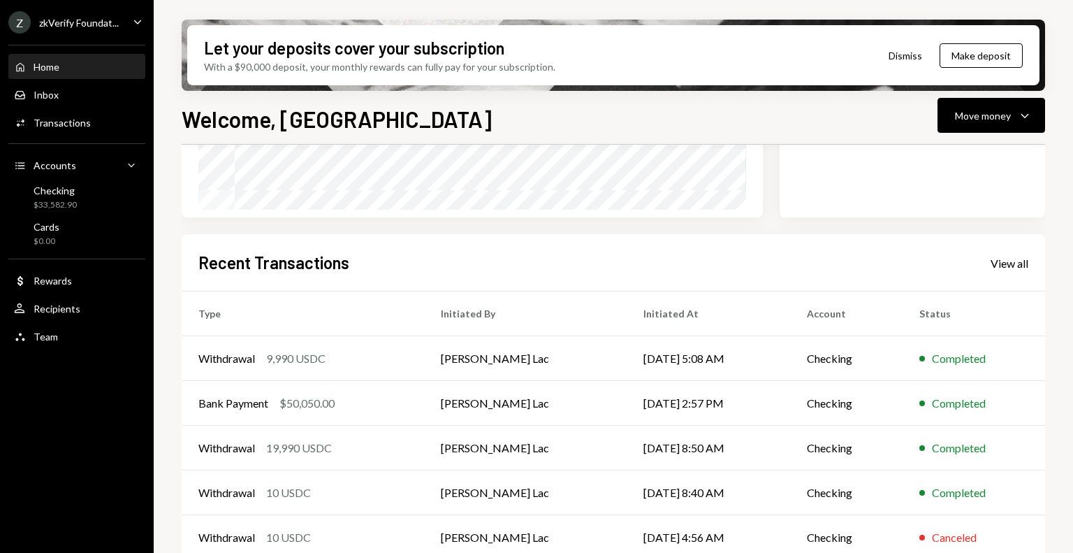
scroll to position [280, 0]
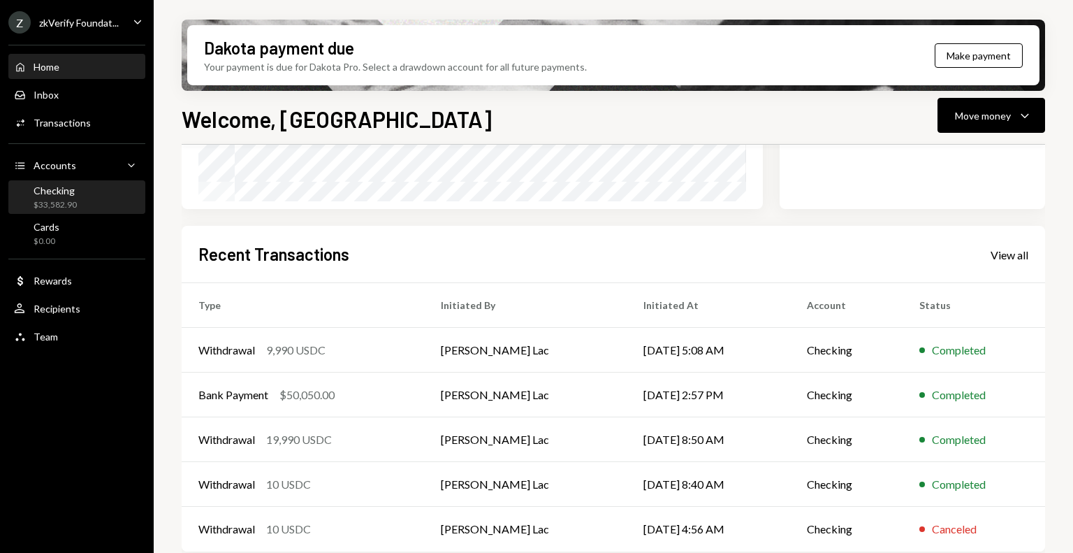
click at [78, 190] on div "Checking $33,582.90" at bounding box center [77, 197] width 126 height 27
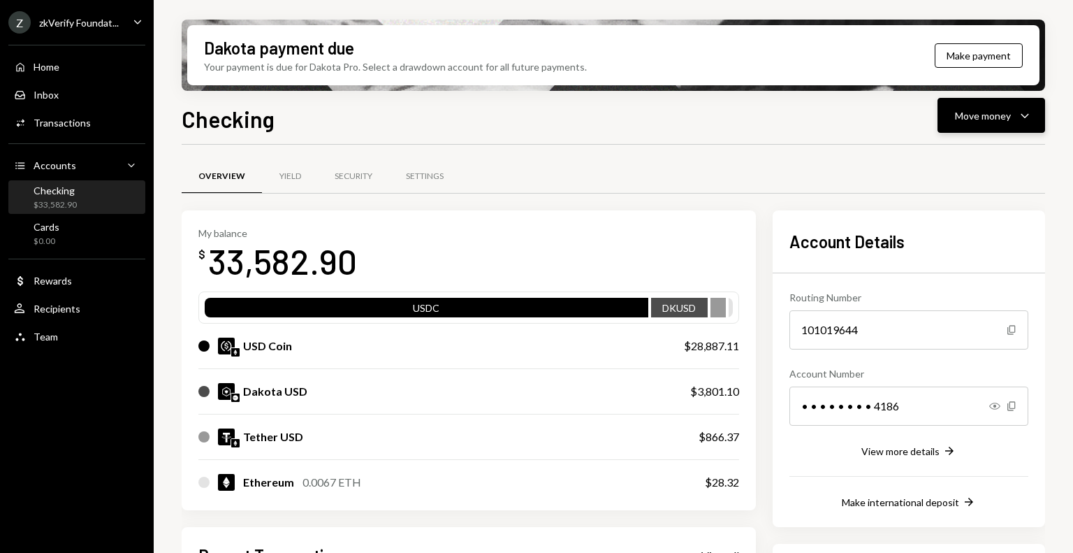
click at [967, 117] on div "Move money" at bounding box center [983, 115] width 56 height 15
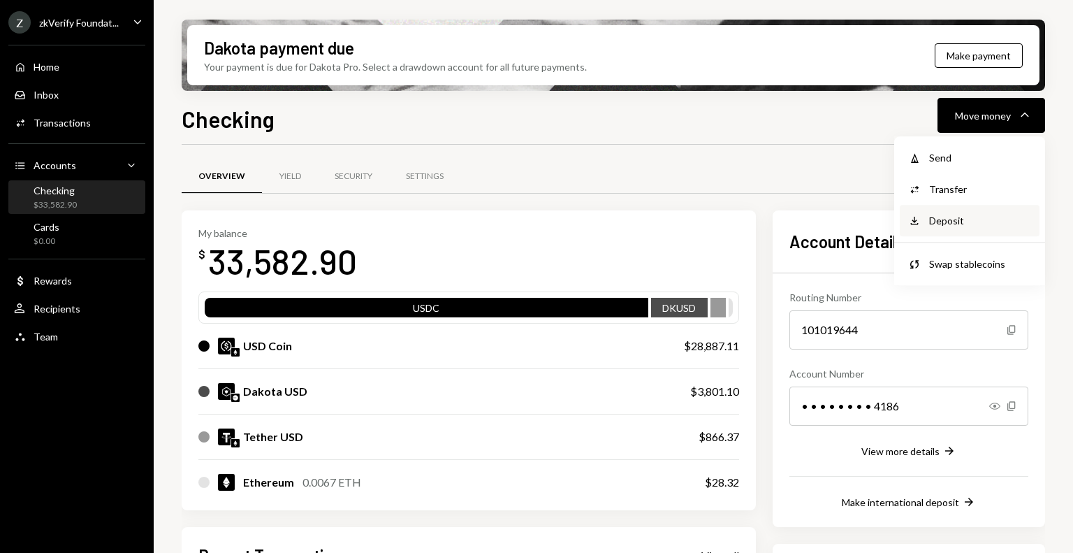
click at [949, 230] on div "Deposit Deposit" at bounding box center [970, 220] width 140 height 31
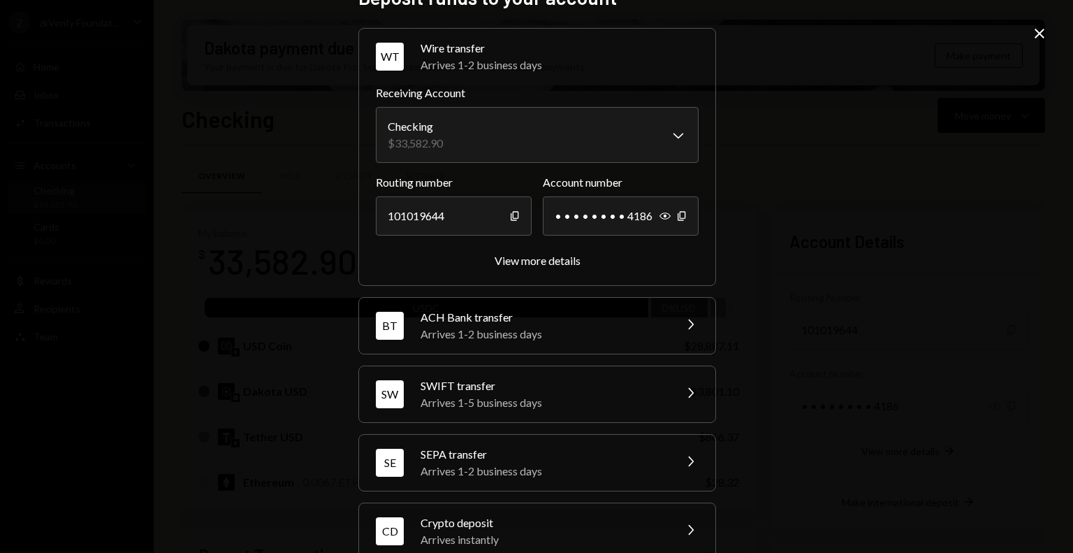
scroll to position [59, 0]
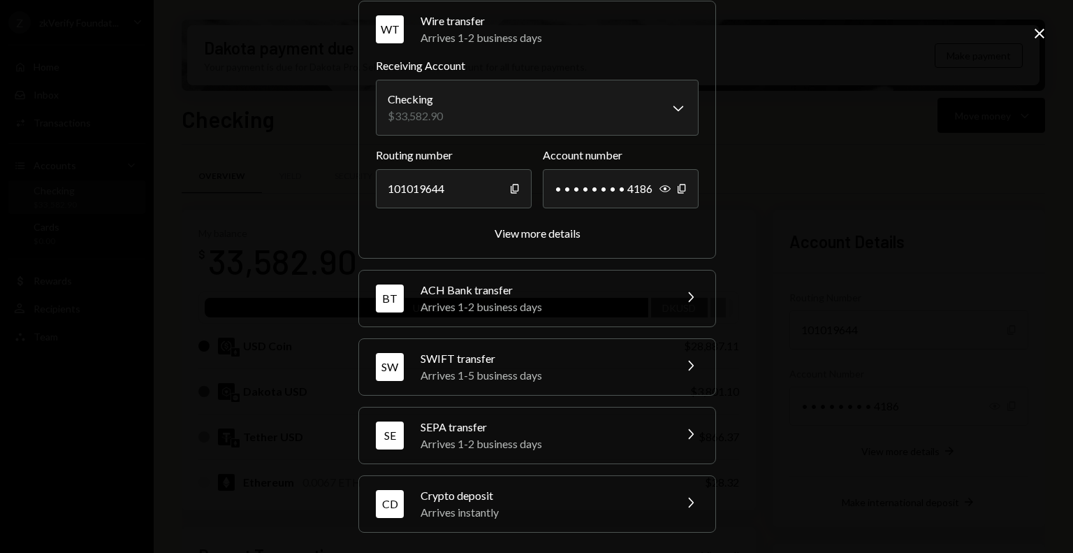
click at [488, 491] on div "Crypto deposit" at bounding box center [543, 495] width 245 height 17
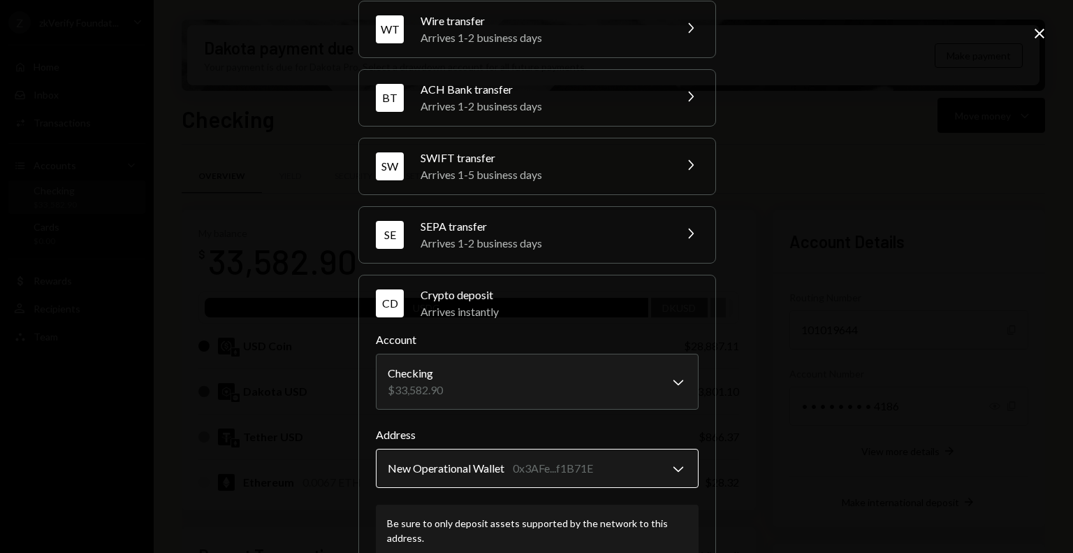
scroll to position [148, 0]
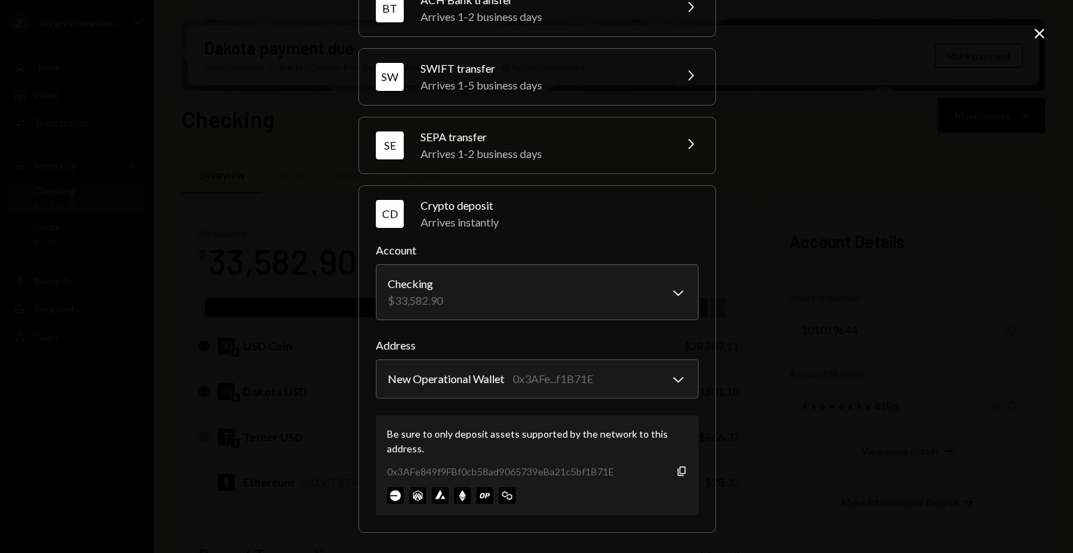
click at [1037, 28] on icon "Close" at bounding box center [1040, 33] width 17 height 17
